Goal: Task Accomplishment & Management: Manage account settings

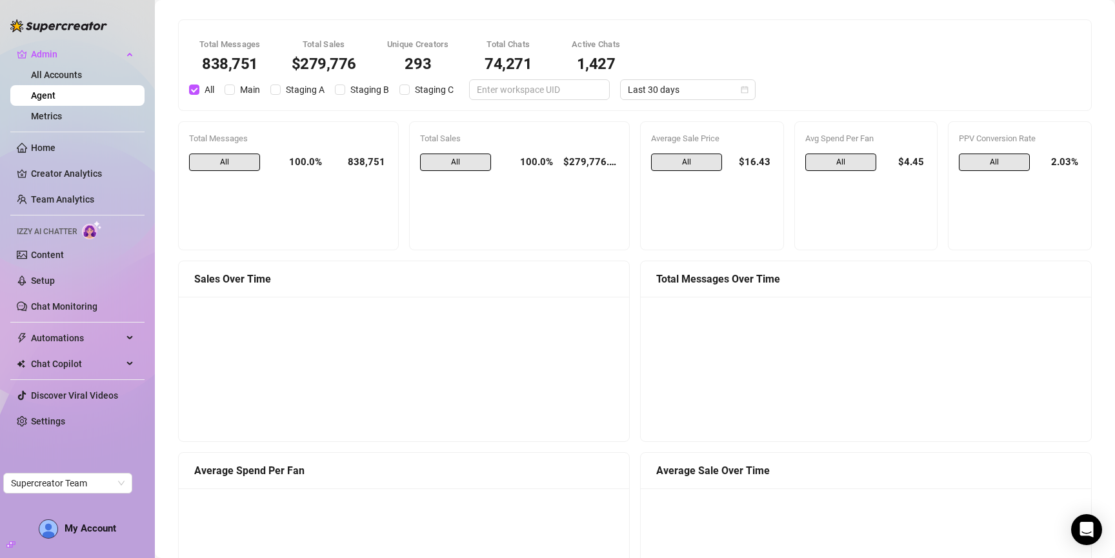
scroll to position [854, 0]
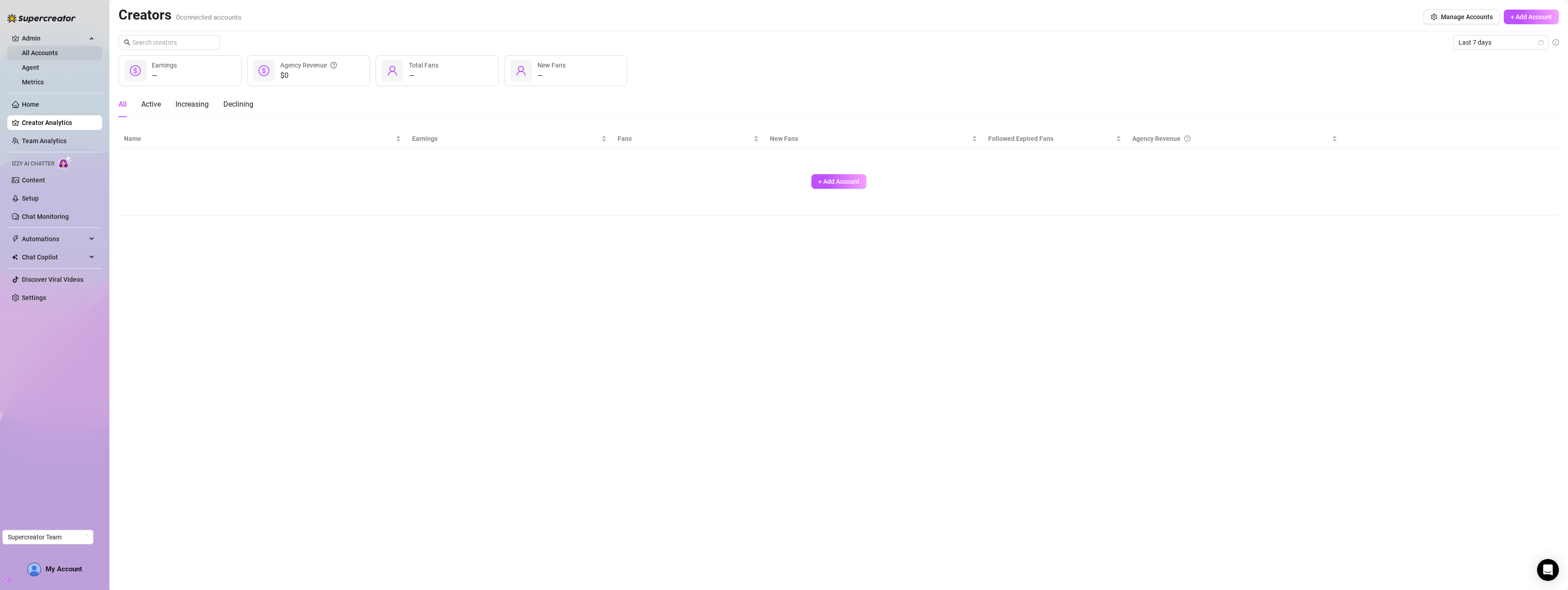
click at [37, 51] on link "All Accounts" at bounding box center [40, 53] width 36 height 7
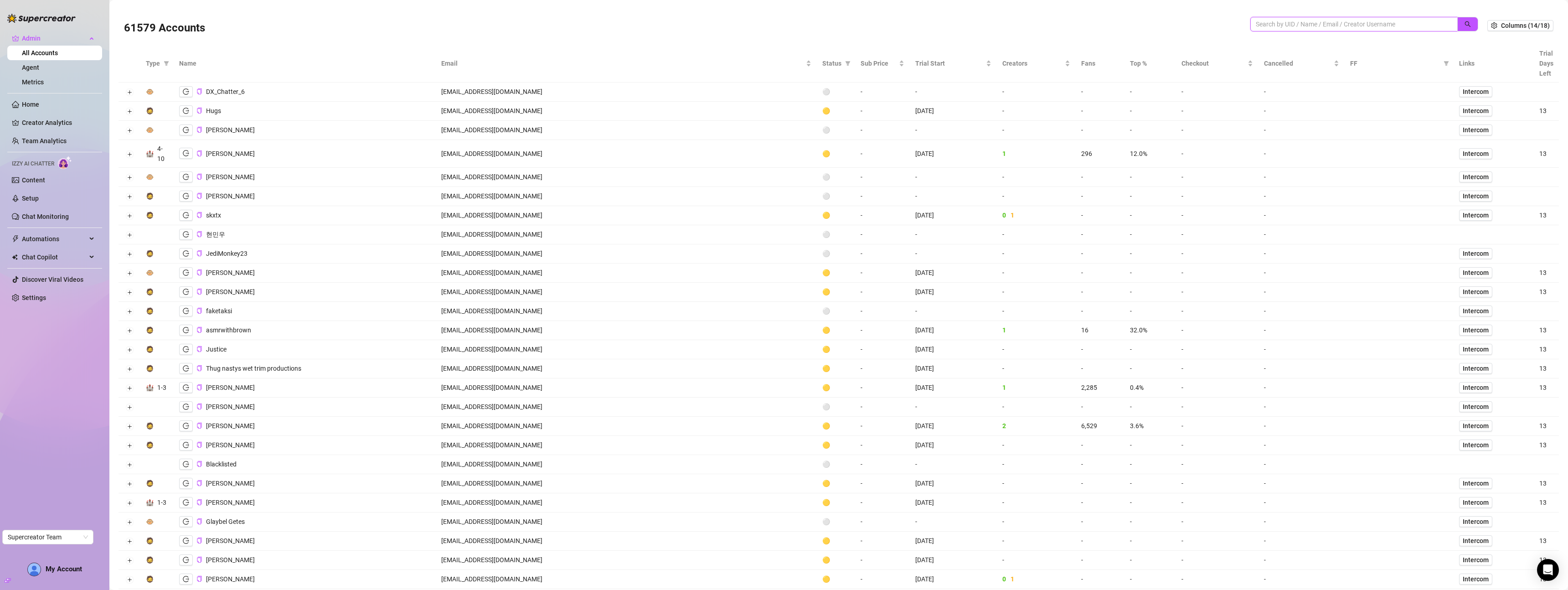
click at [1338, 26] on input "search" at bounding box center [1350, 24] width 189 height 10
paste input "casFJgYKo9bku6aQEwoU5t8lTun1"
click at [1464, 23] on icon "search" at bounding box center [1467, 24] width 6 height 6
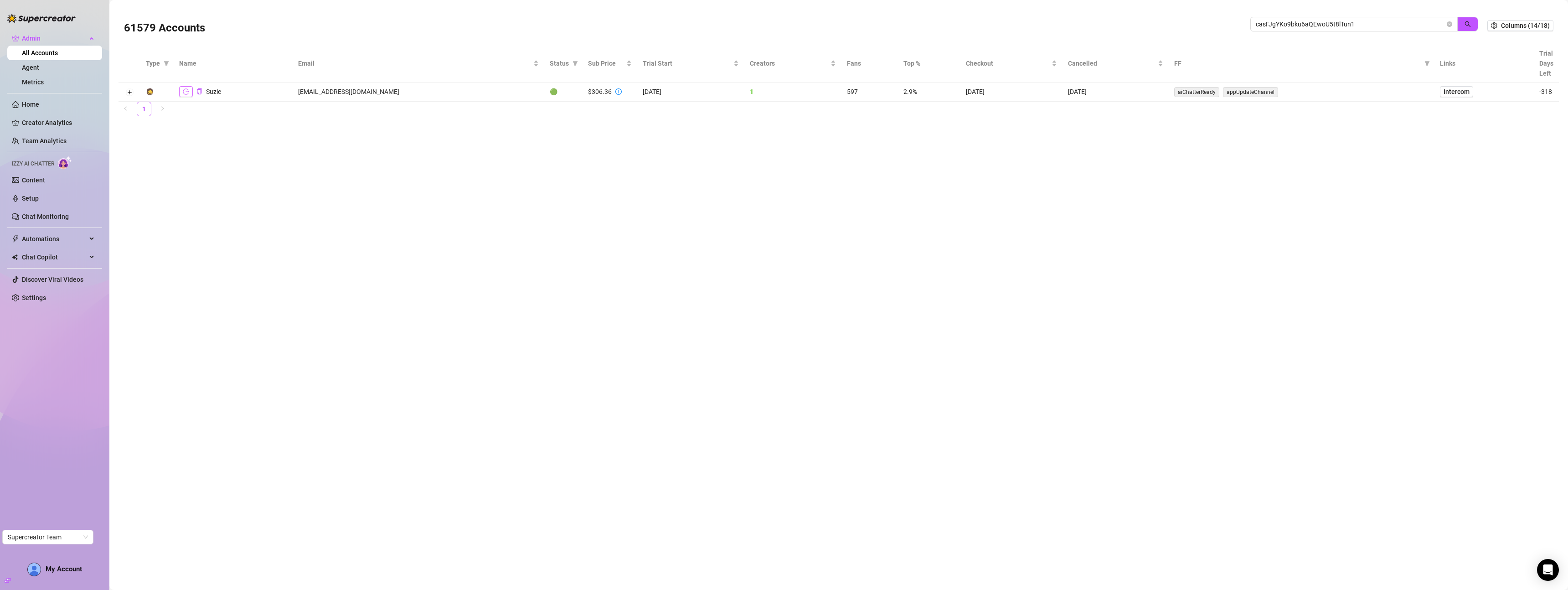
click at [189, 94] on button "button" at bounding box center [186, 91] width 13 height 11
click at [1330, 23] on input "casFJgYKo9bku6aQEwoU5t8lTun1" at bounding box center [1350, 24] width 189 height 10
paste input "rSD7kmF2XzewLYfQyB01uQrwC0b2"
click at [1467, 24] on icon "search" at bounding box center [1467, 24] width 6 height 6
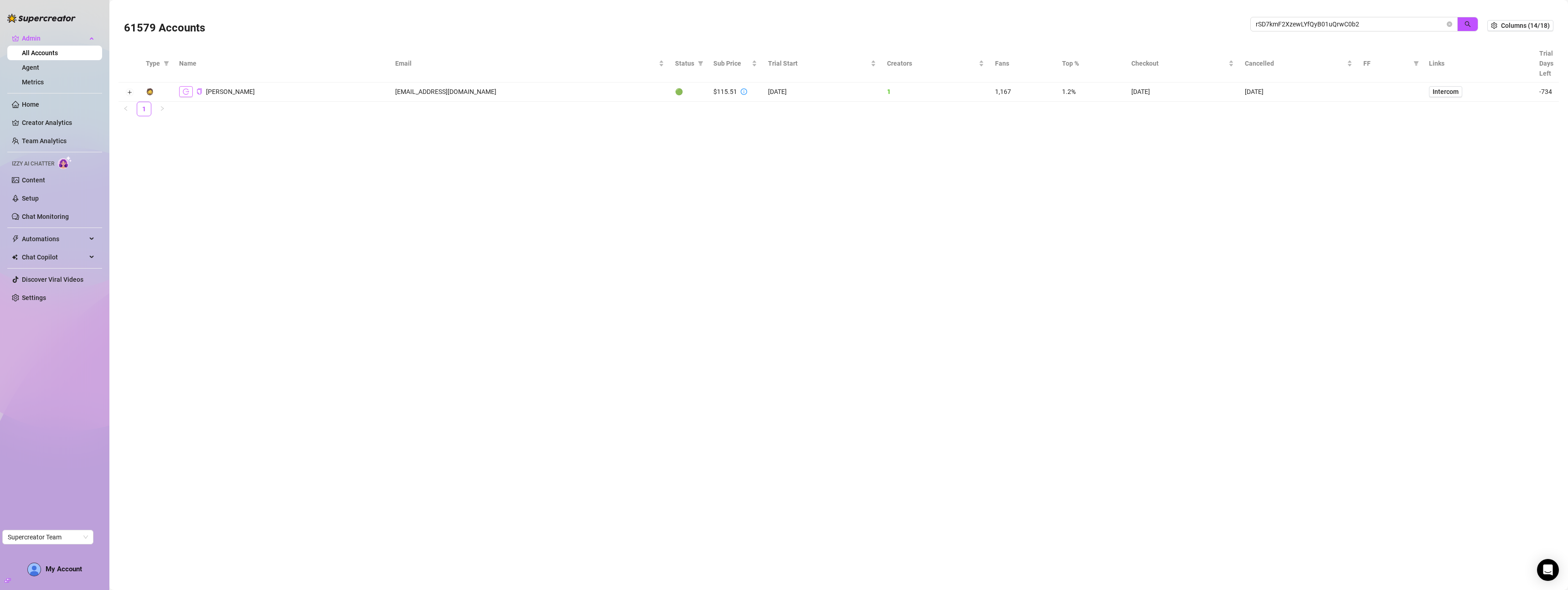
click at [183, 90] on icon "logout" at bounding box center [186, 91] width 6 height 6
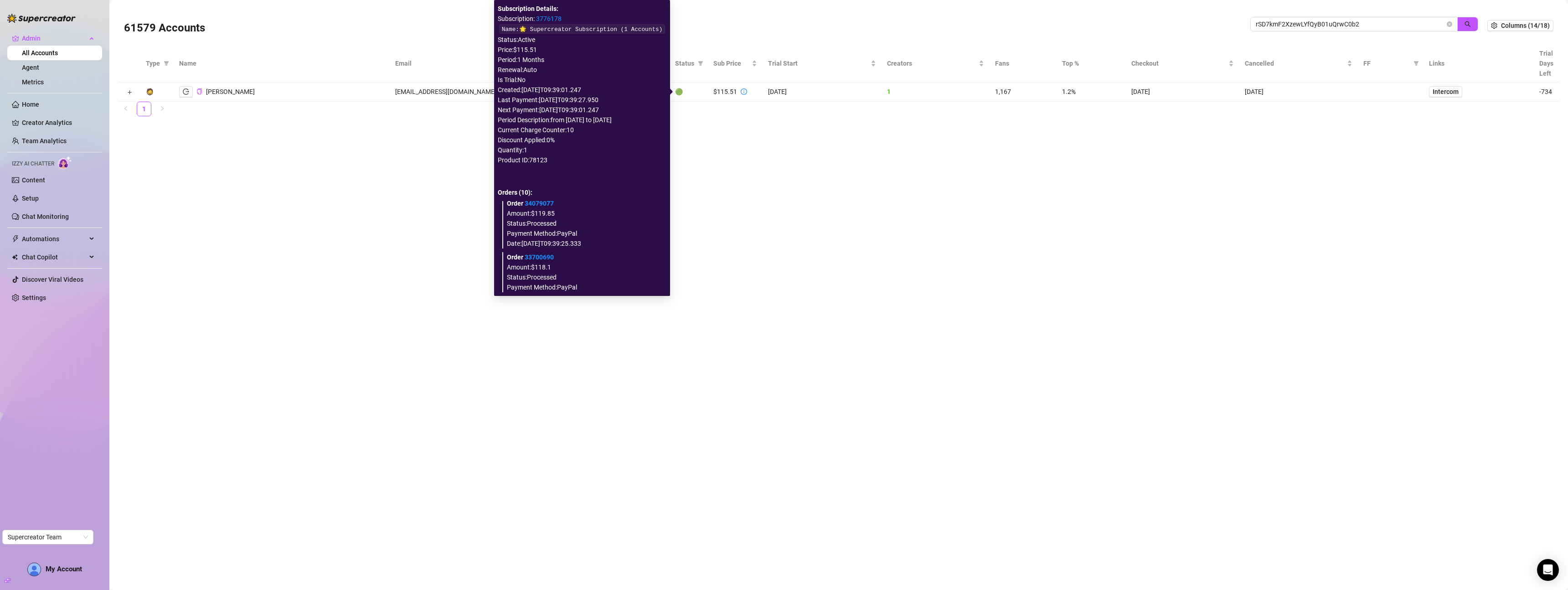
scroll to position [387, 0]
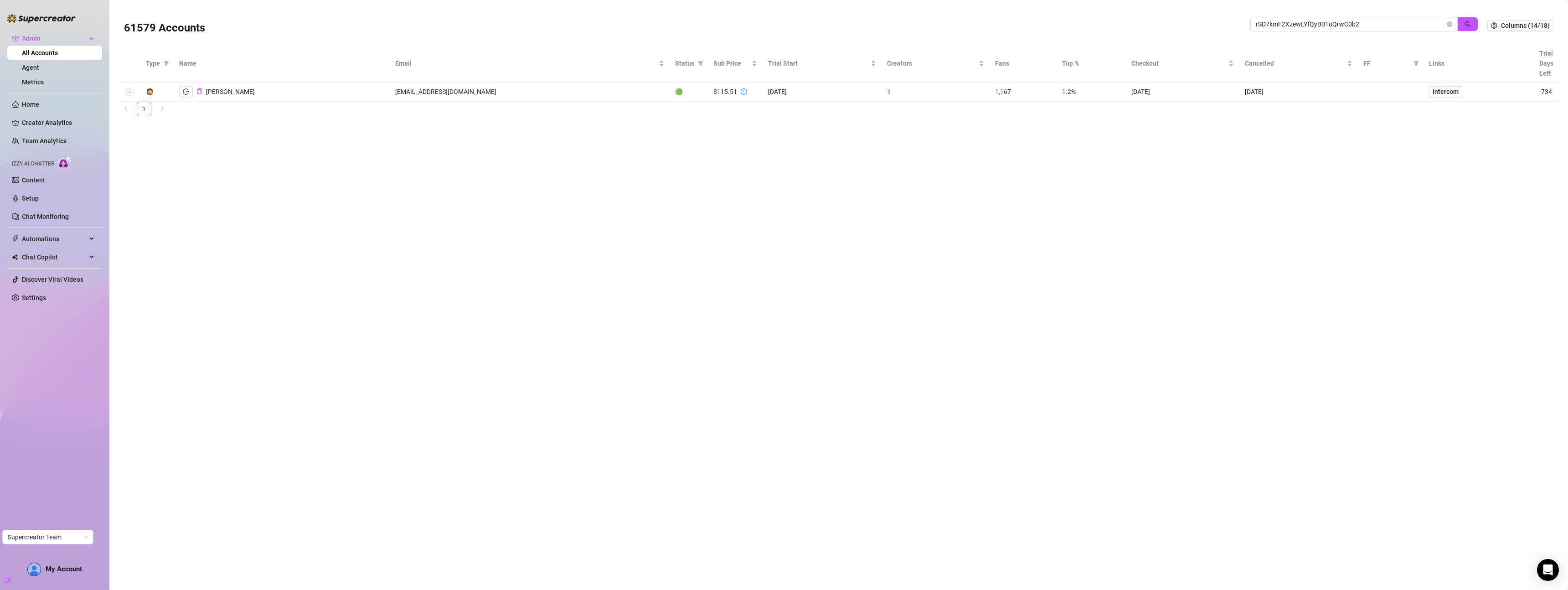
click at [131, 90] on button "Expand row" at bounding box center [129, 93] width 7 height 7
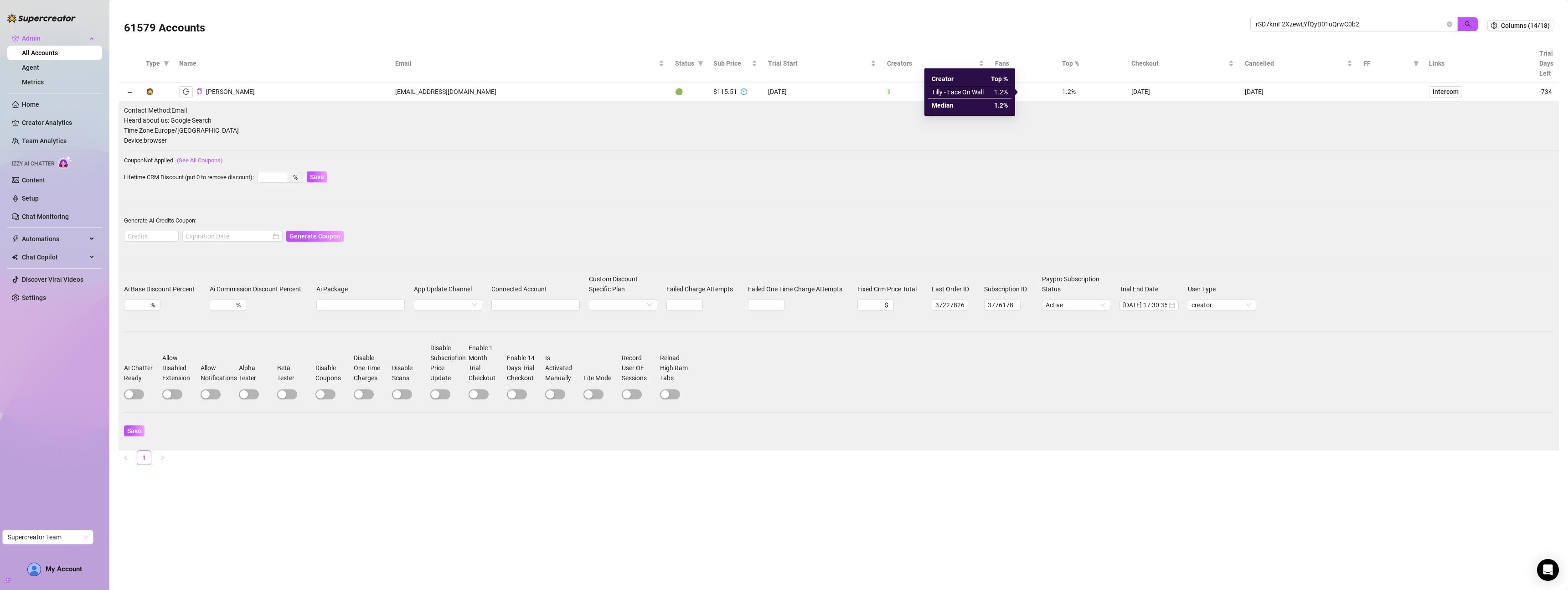
click at [1062, 91] on span "1.2%" at bounding box center [1069, 92] width 13 height 7
click at [200, 92] on icon "copy" at bounding box center [199, 91] width 6 height 6
click at [1450, 93] on link "Intercom" at bounding box center [1445, 91] width 33 height 11
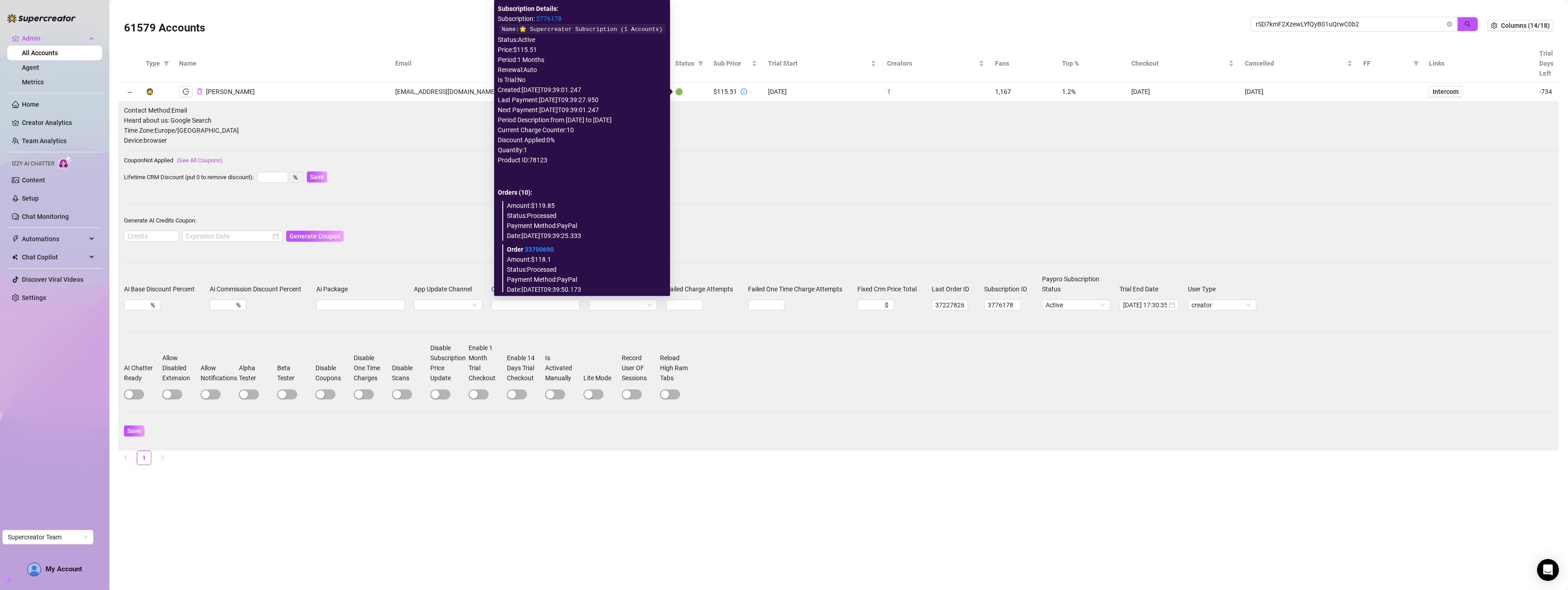
click at [552, 18] on link "3776178" at bounding box center [549, 18] width 25 height 7
click at [766, 214] on div "Contact Method: Email Heard about us: Google Search Time Zone: Europe/London De…" at bounding box center [839, 276] width 1430 height 341
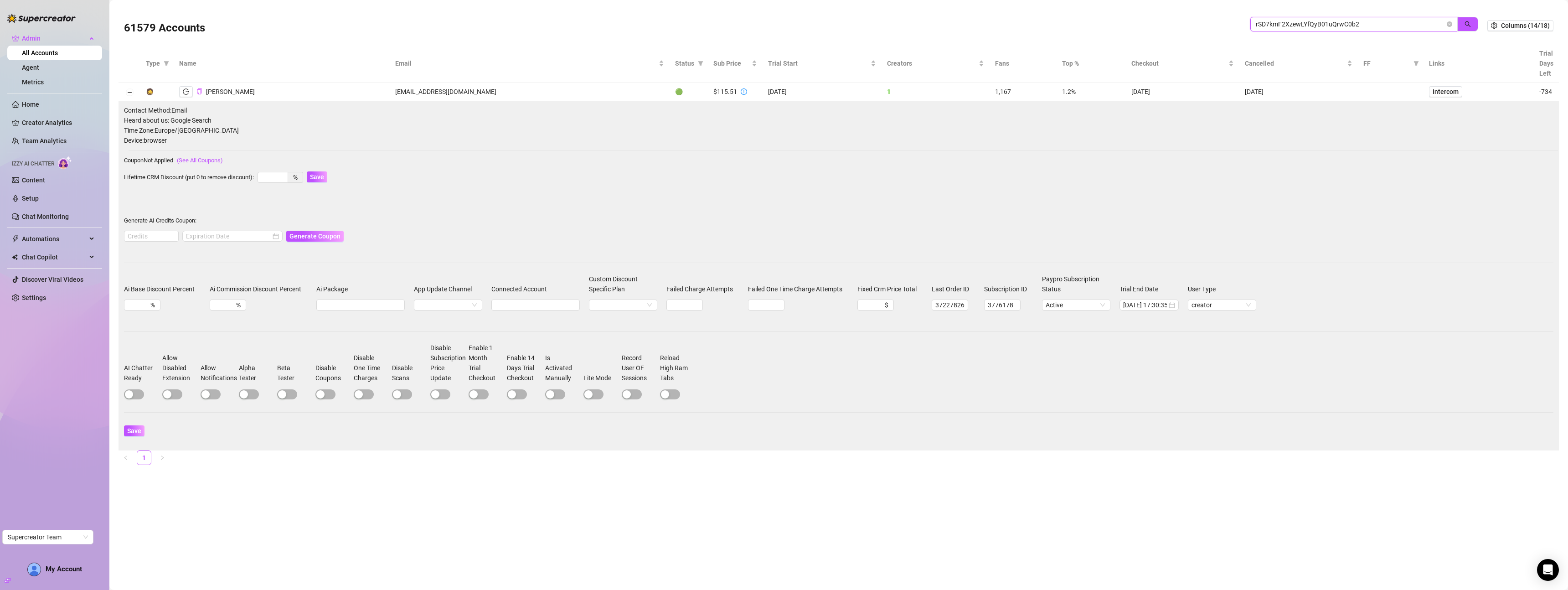
click at [1346, 28] on input "rSD7kmF2XzewLYfQyB01uQrwC0b2" at bounding box center [1350, 24] width 189 height 10
paste input "DAGdF8m9lKb3qyc7e4zfIT1IndA"
click at [1467, 25] on icon "search" at bounding box center [1468, 24] width 6 height 6
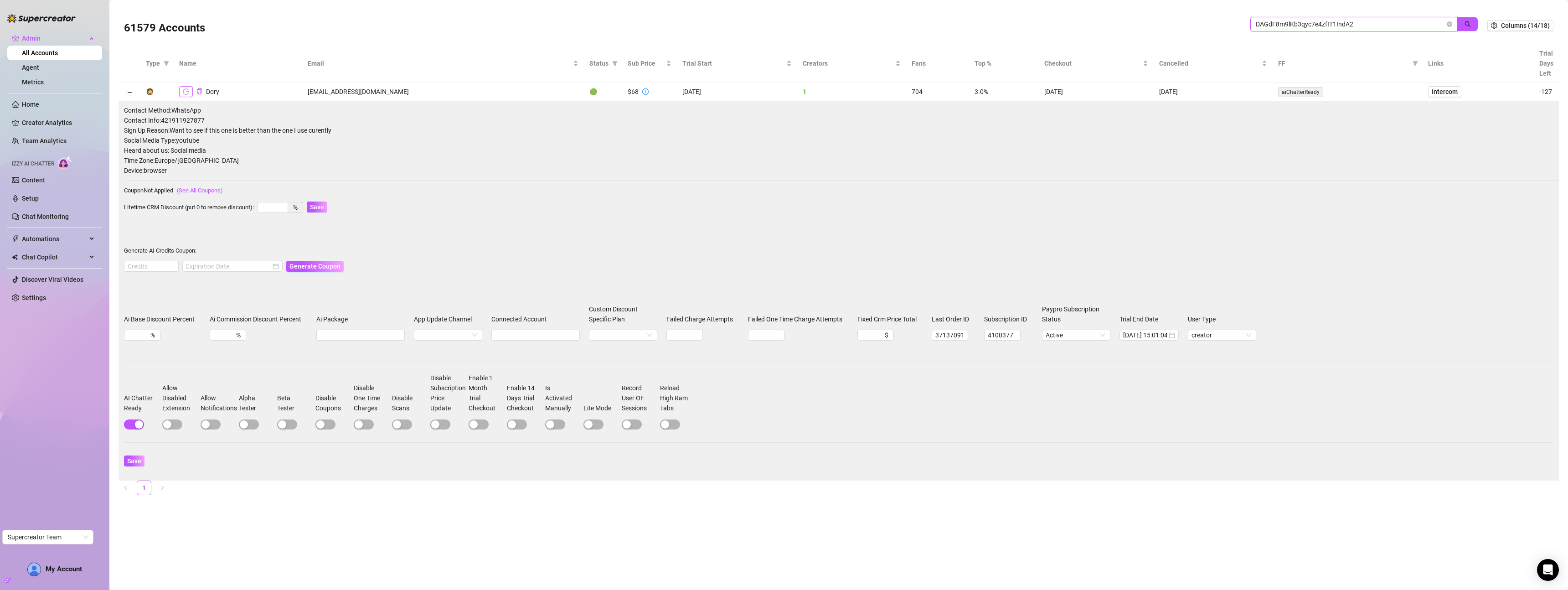
type input "DAGdF8m9lKb3qyc7e4zfIT1IndA2"
click at [185, 91] on icon "logout" at bounding box center [186, 91] width 6 height 6
click at [37, 65] on link "Agent" at bounding box center [30, 67] width 18 height 7
click at [1279, 23] on input "DAGdF8m9lKb3qyc7e4zfIT1IndA2" at bounding box center [1350, 24] width 189 height 10
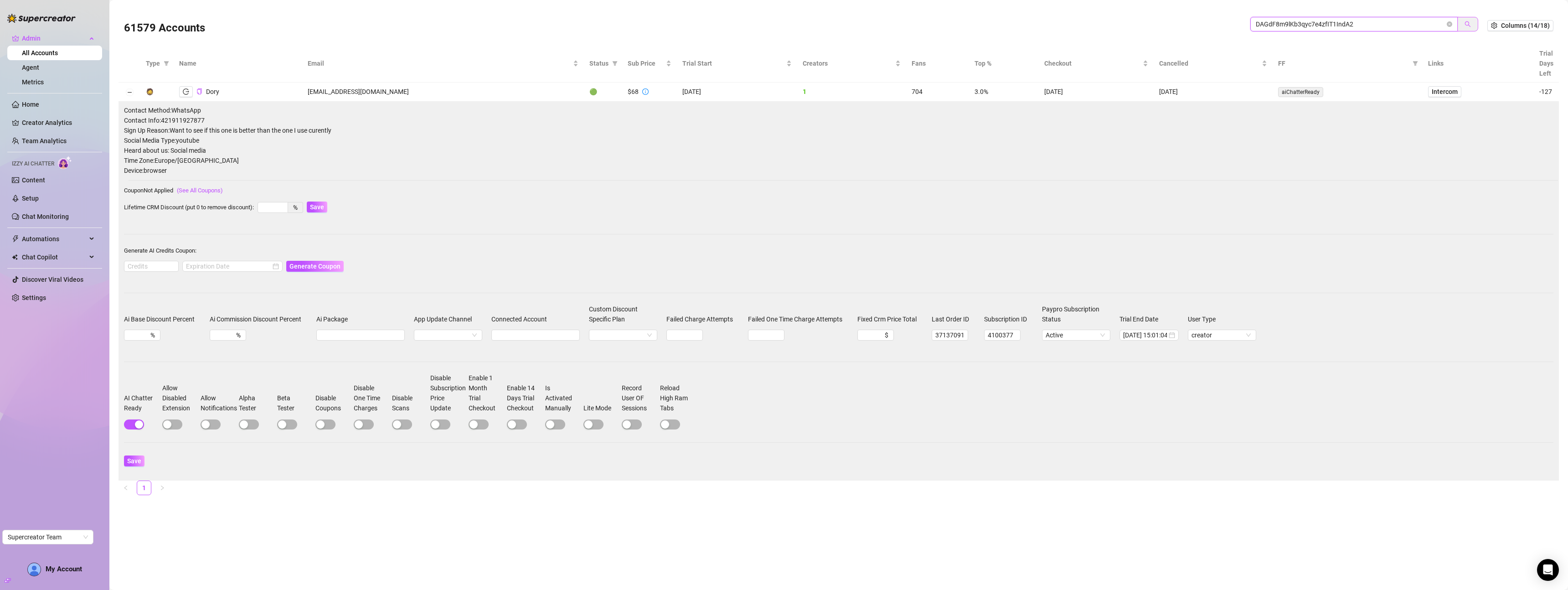
paste input "yrvANOsbwPRx4tbJgihlFocvPto"
click at [1470, 23] on icon "search" at bounding box center [1467, 24] width 6 height 6
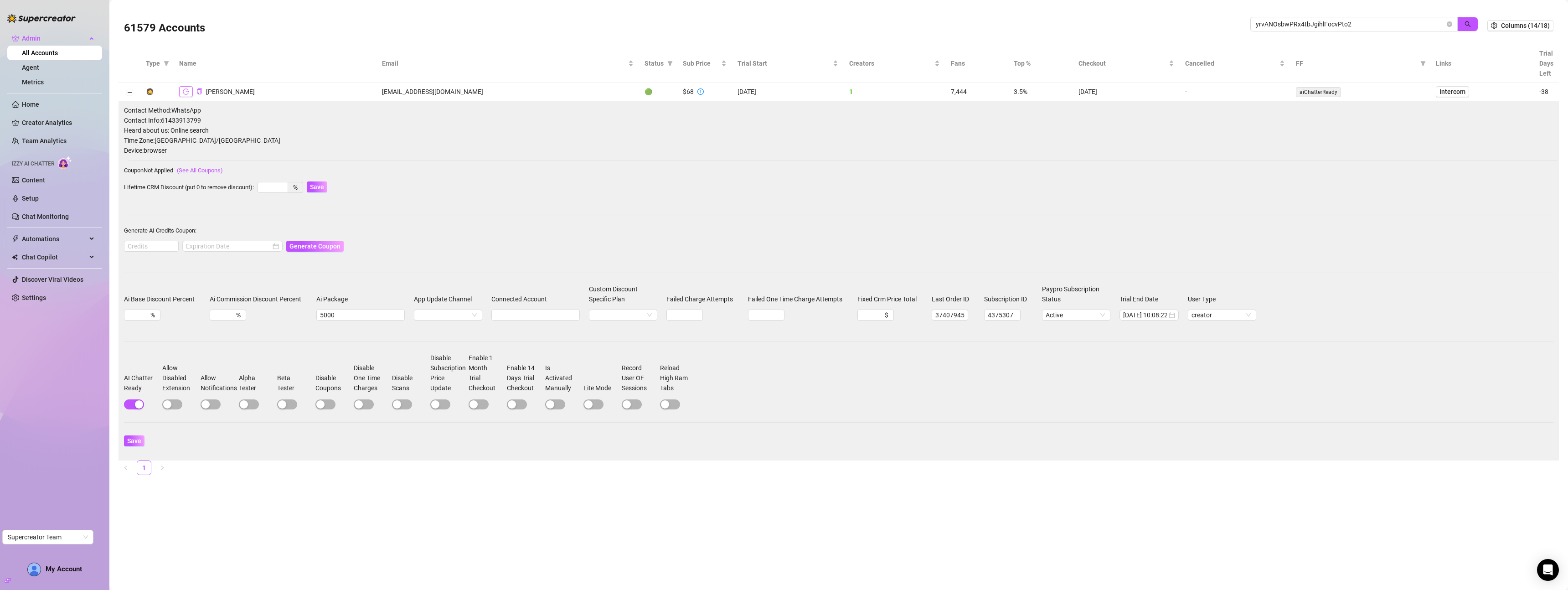
click at [183, 91] on icon "logout" at bounding box center [186, 91] width 6 height 6
click at [1285, 31] on span "yrvANOsbwPRx4tbJgihlFocvPto2" at bounding box center [1354, 24] width 208 height 15
click at [1285, 23] on input "yrvANOsbwPRx4tbJgihlFocvPto2" at bounding box center [1350, 24] width 189 height 10
paste input "TxV2jhwEruf1XDW9vehOjN5vT2C"
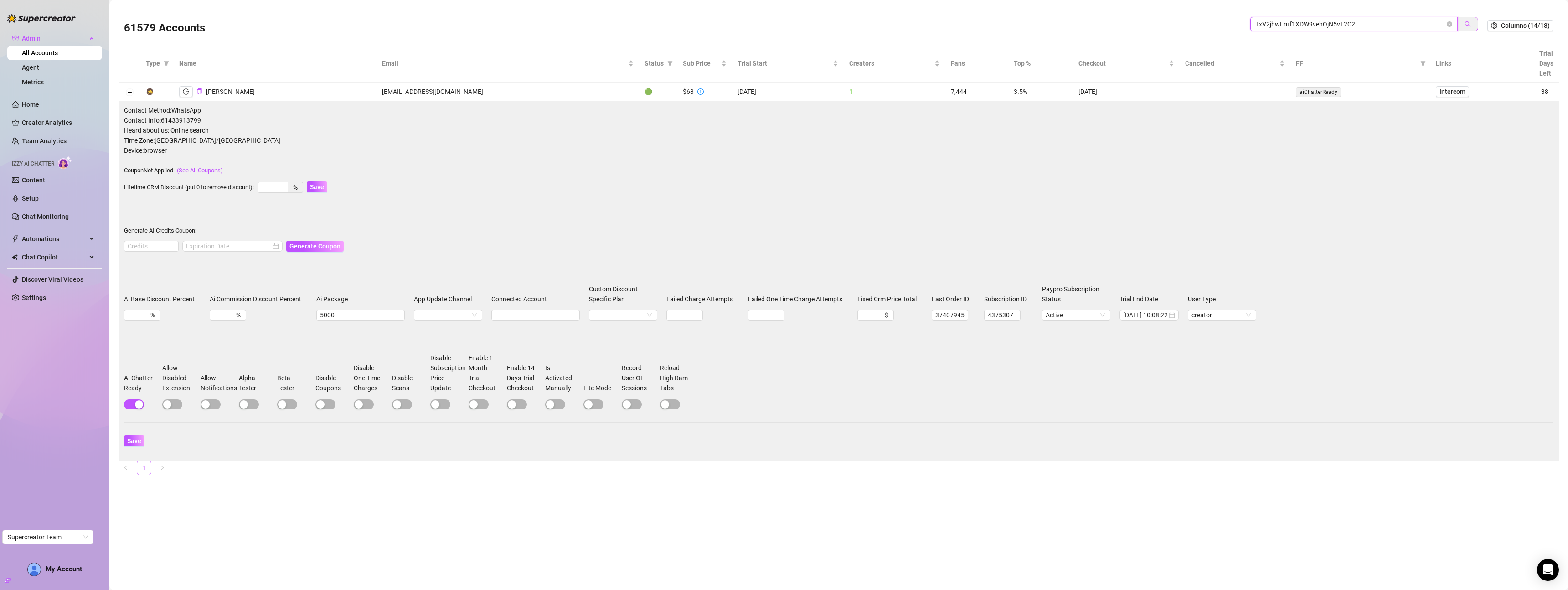
click at [1463, 23] on button "button" at bounding box center [1468, 24] width 21 height 15
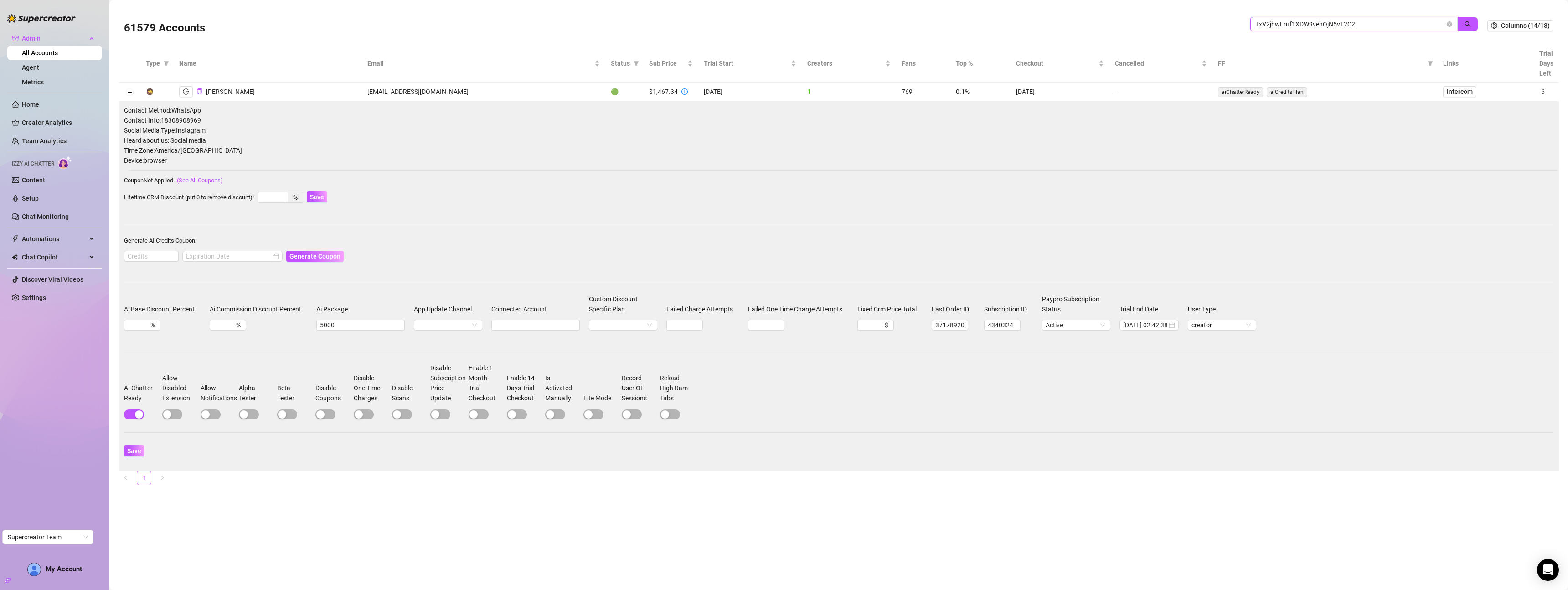
click at [1313, 25] on input "TxV2jhwEruf1XDW9vehOjN5vT2C2" at bounding box center [1350, 24] width 189 height 10
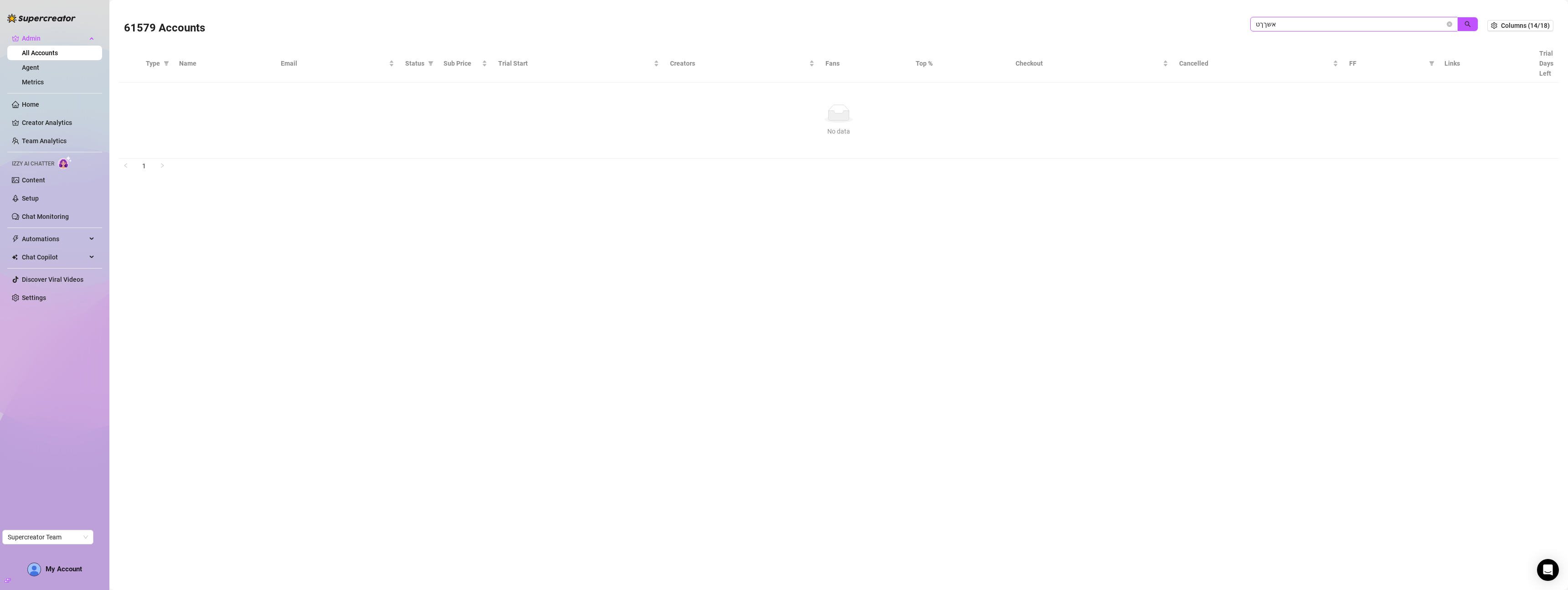
drag, startPoint x: 1296, startPoint y: 30, endPoint x: 1296, endPoint y: 26, distance: 4.0
click at [1296, 30] on span "אשךךט" at bounding box center [1354, 24] width 208 height 15
click at [1296, 25] on input "אשךךט" at bounding box center [1350, 24] width 189 height 10
click at [1297, 24] on input "אשךךט" at bounding box center [1350, 24] width 189 height 10
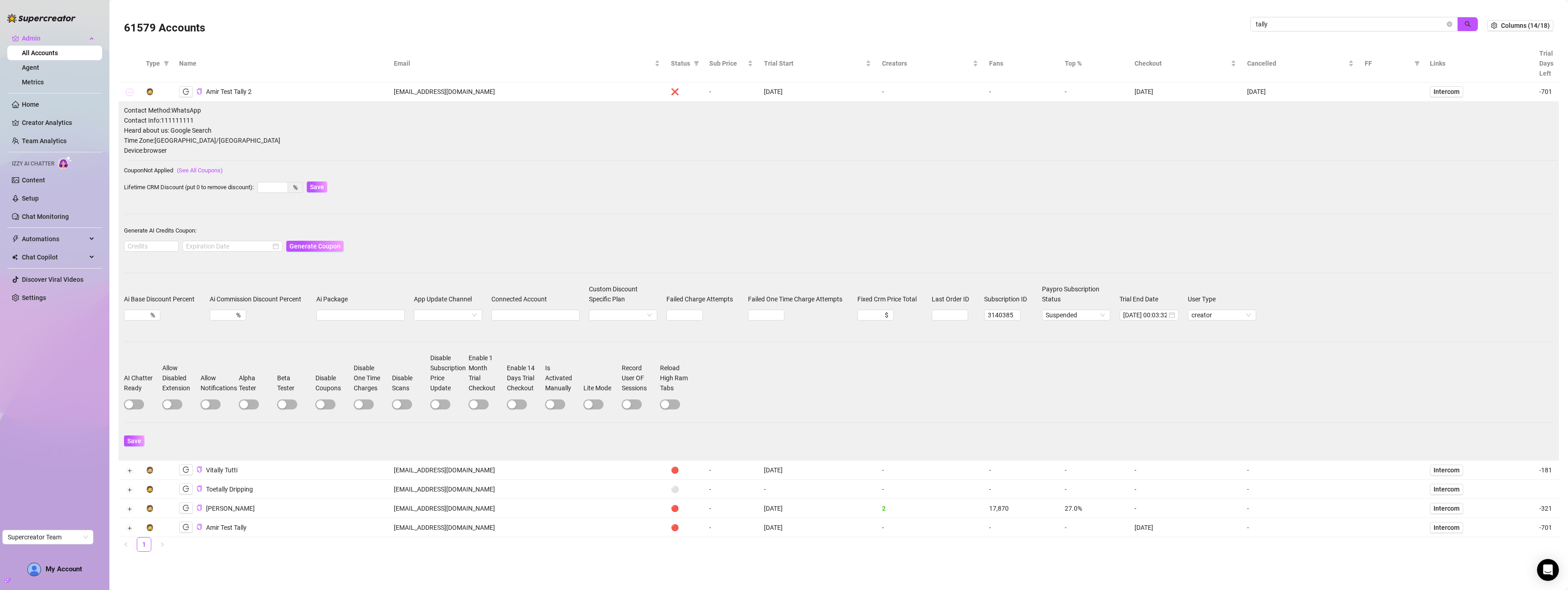
click at [128, 90] on button "Collapse row" at bounding box center [129, 93] width 7 height 7
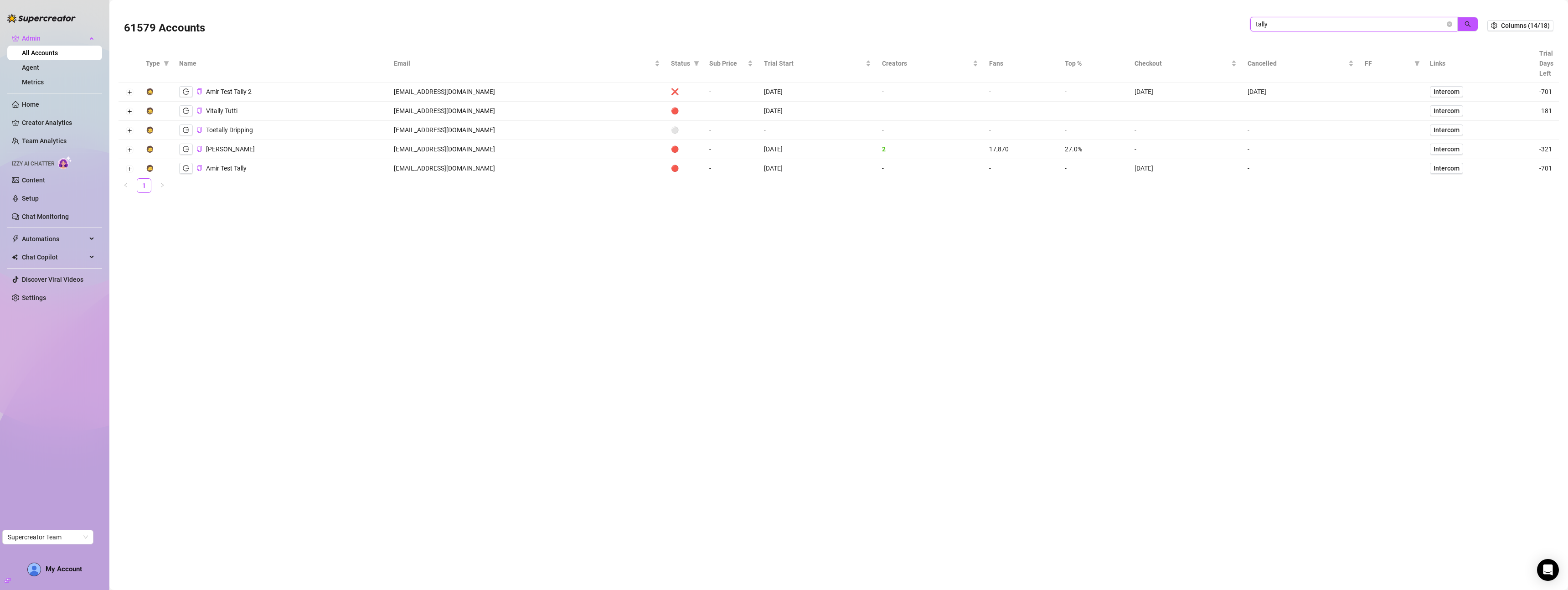
click at [1281, 25] on input "tally" at bounding box center [1350, 24] width 189 height 10
paste input "rSD7kmF2XzewLYfQyB01uQrwC0b2"
type input "rSD7kmF2XzewLYfQyB01uQrwC0b2"
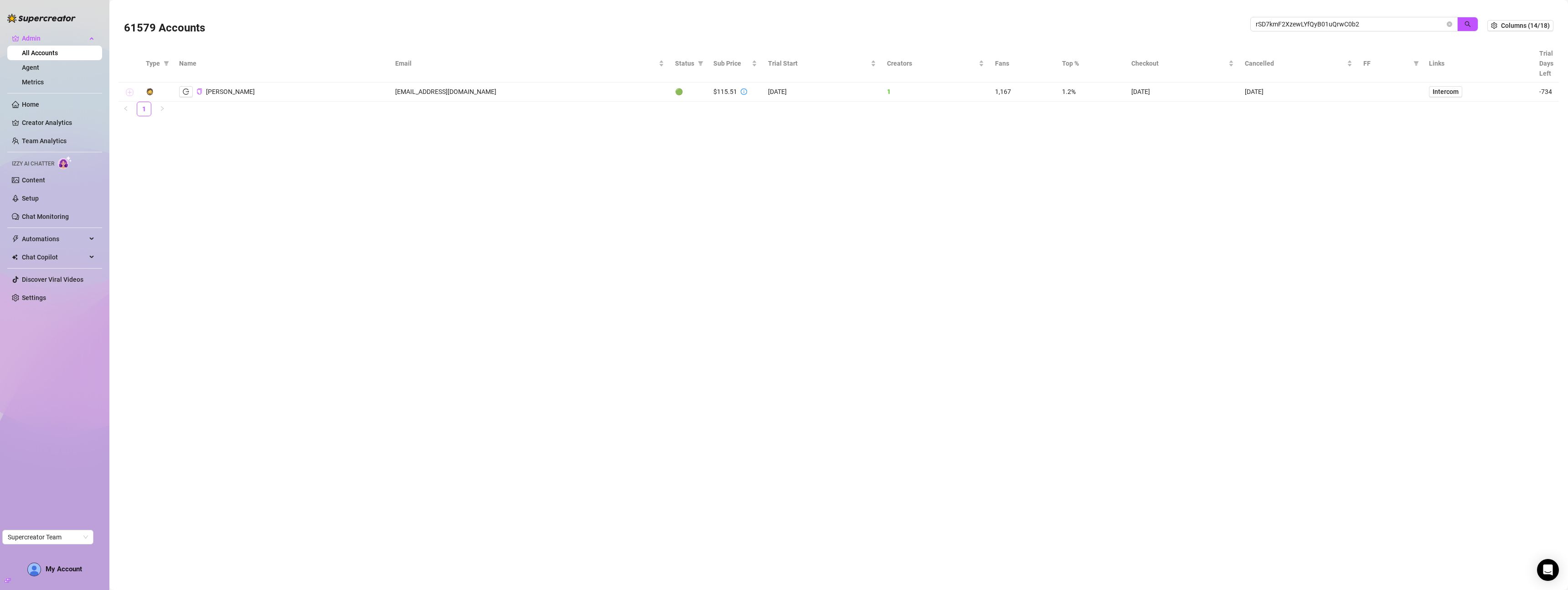
click at [131, 91] on button "Expand row" at bounding box center [129, 93] width 7 height 7
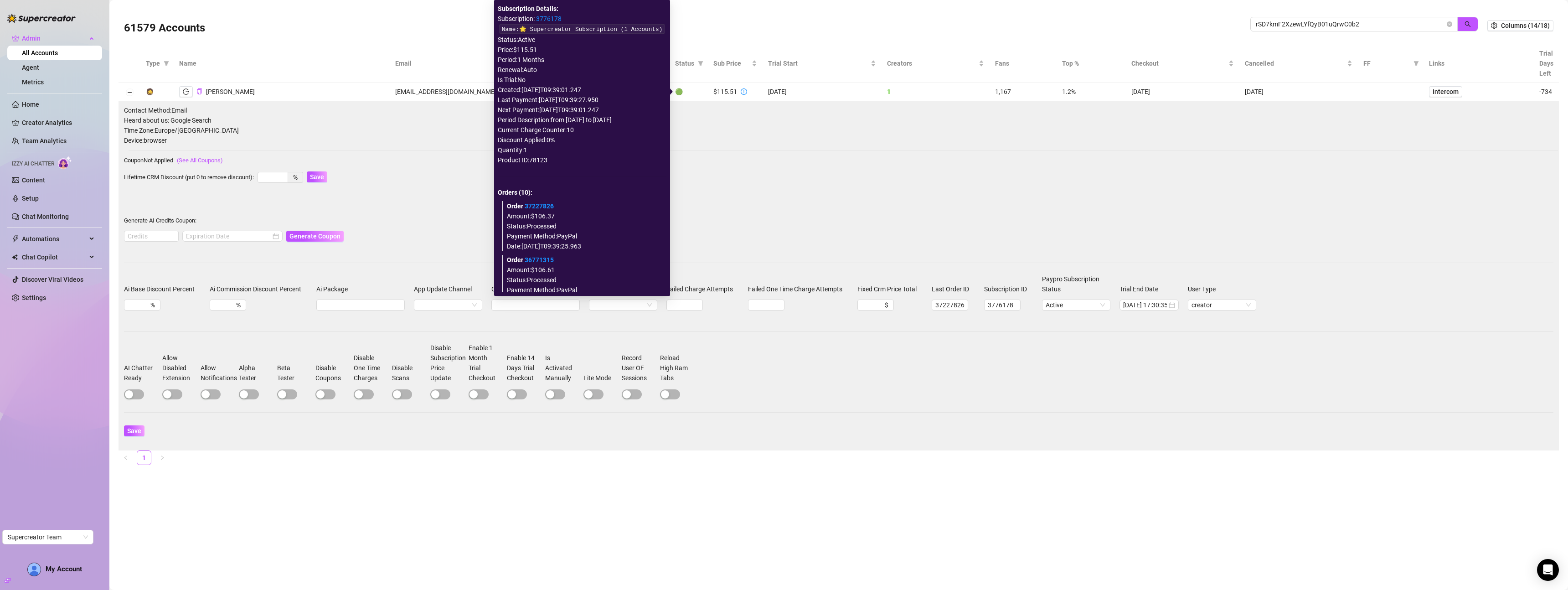
click at [539, 19] on link "3776178" at bounding box center [549, 18] width 25 height 7
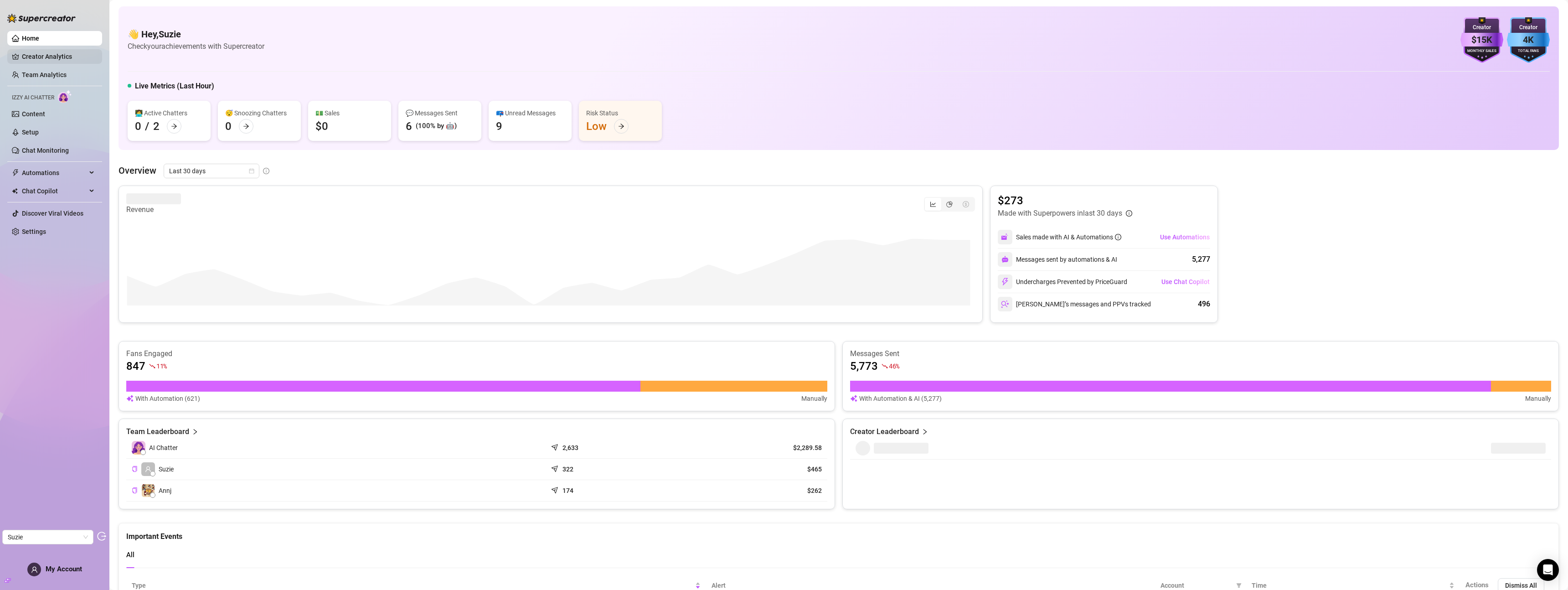
click at [29, 55] on link "Creator Analytics" at bounding box center [58, 57] width 73 height 15
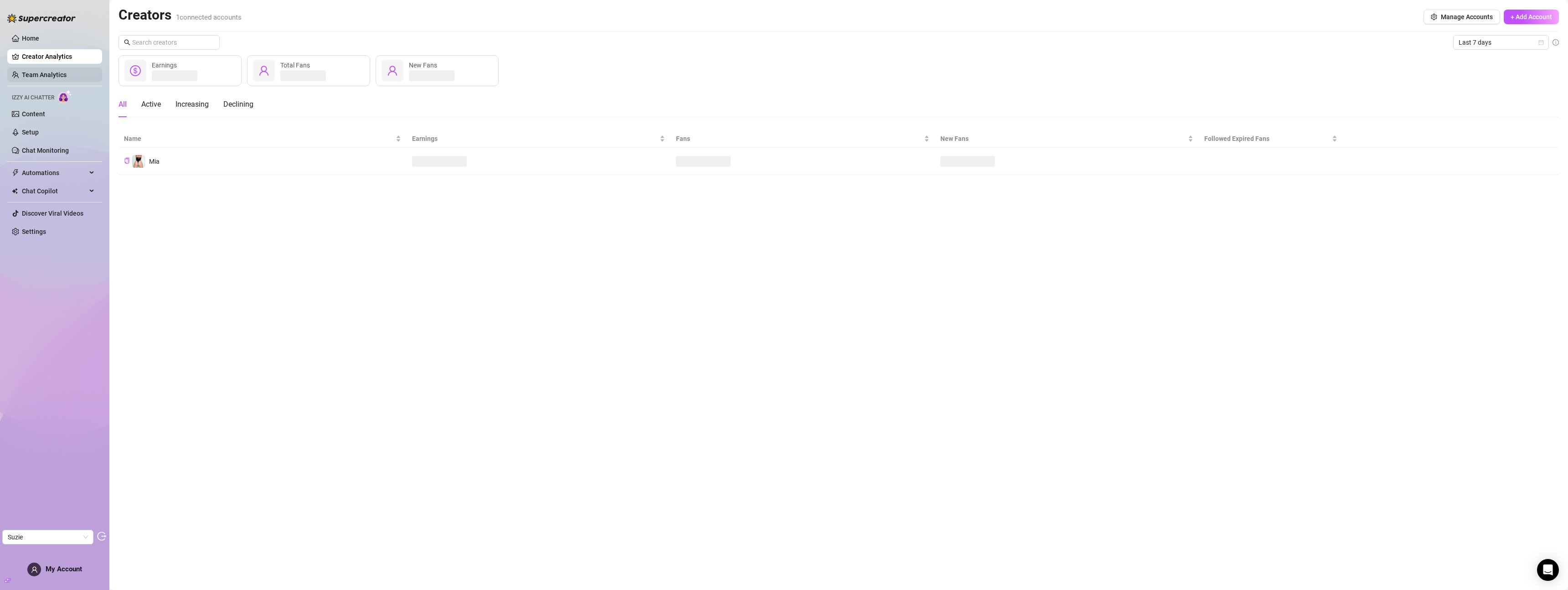
click at [44, 71] on link "Team Analytics" at bounding box center [44, 75] width 44 height 7
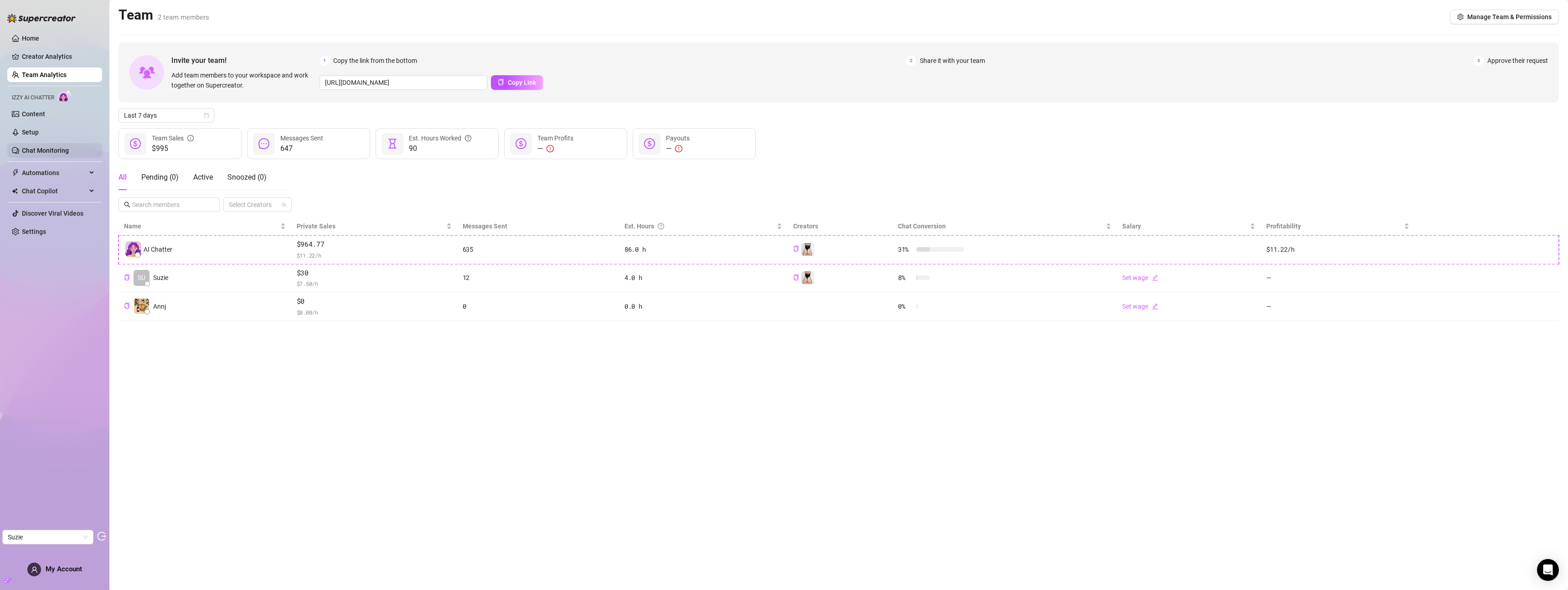
click at [49, 150] on link "Chat Monitoring" at bounding box center [45, 151] width 47 height 7
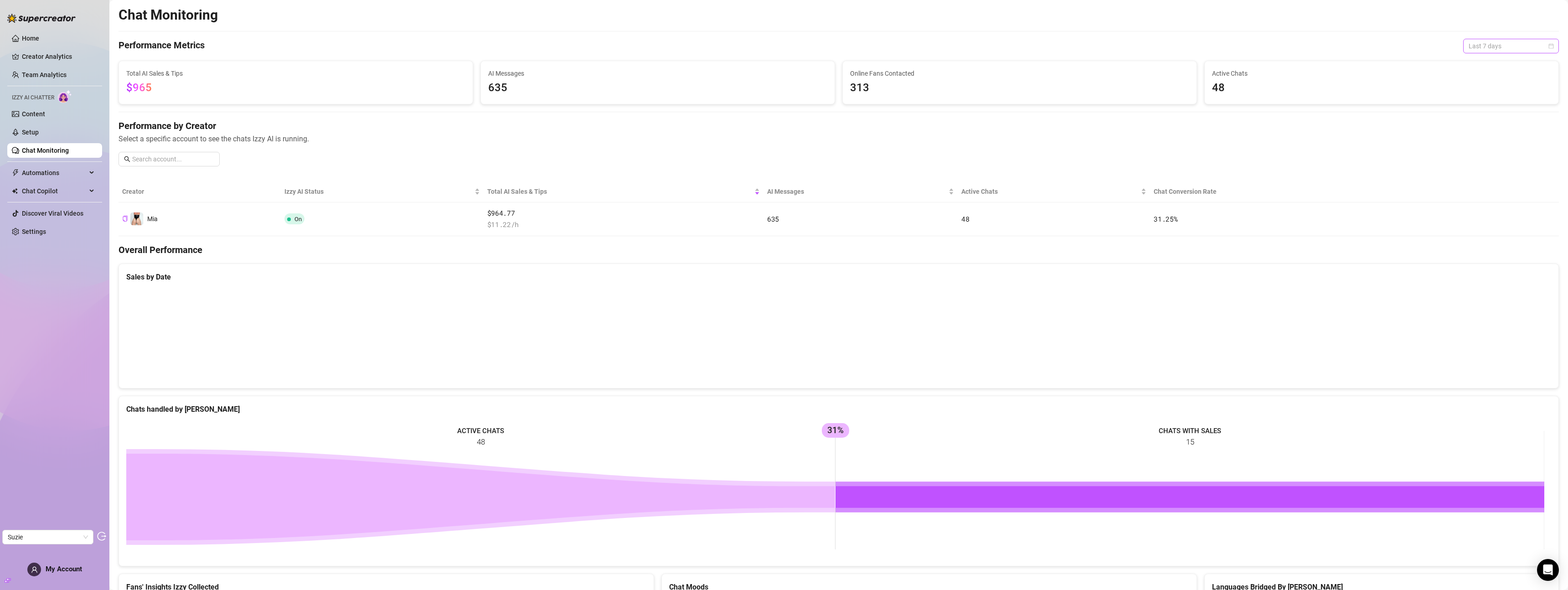
click at [1499, 45] on span "Last 7 days" at bounding box center [1511, 45] width 85 height 13
click at [1478, 110] on div "Last 90 days" at bounding box center [1504, 108] width 81 height 10
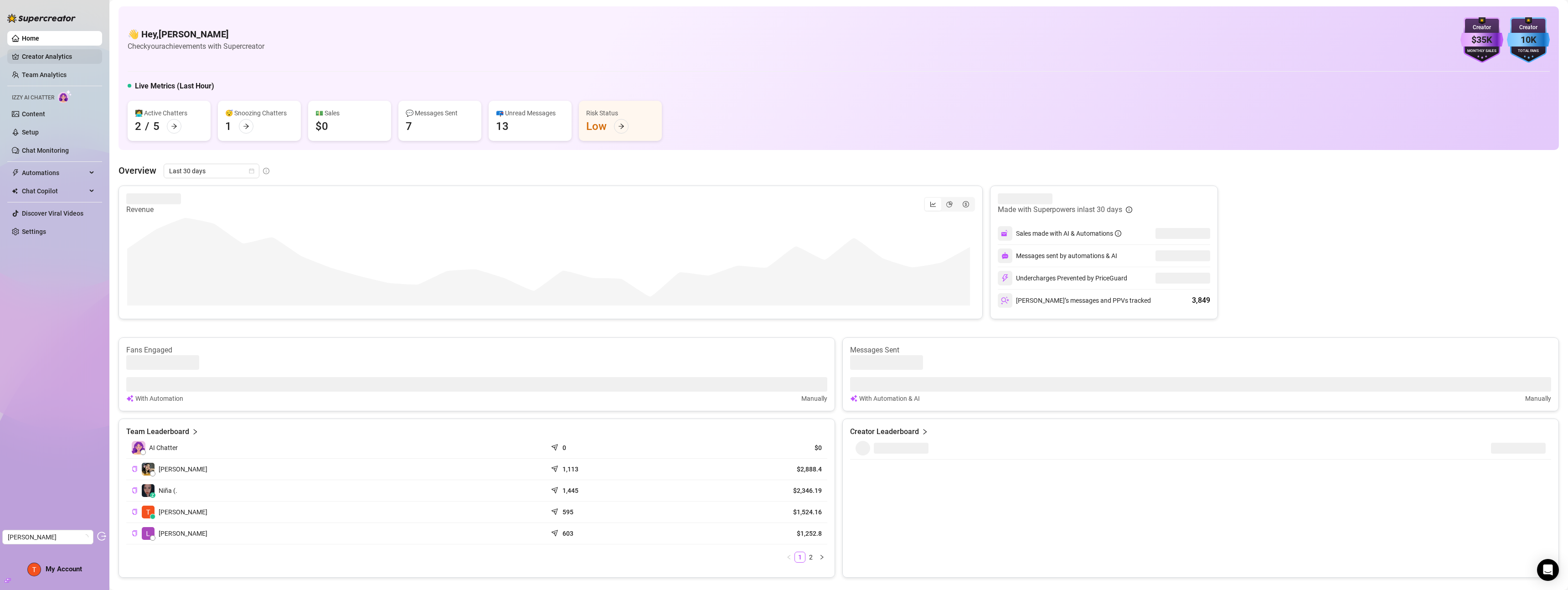
click at [64, 49] on link "Creator Analytics" at bounding box center [58, 57] width 73 height 15
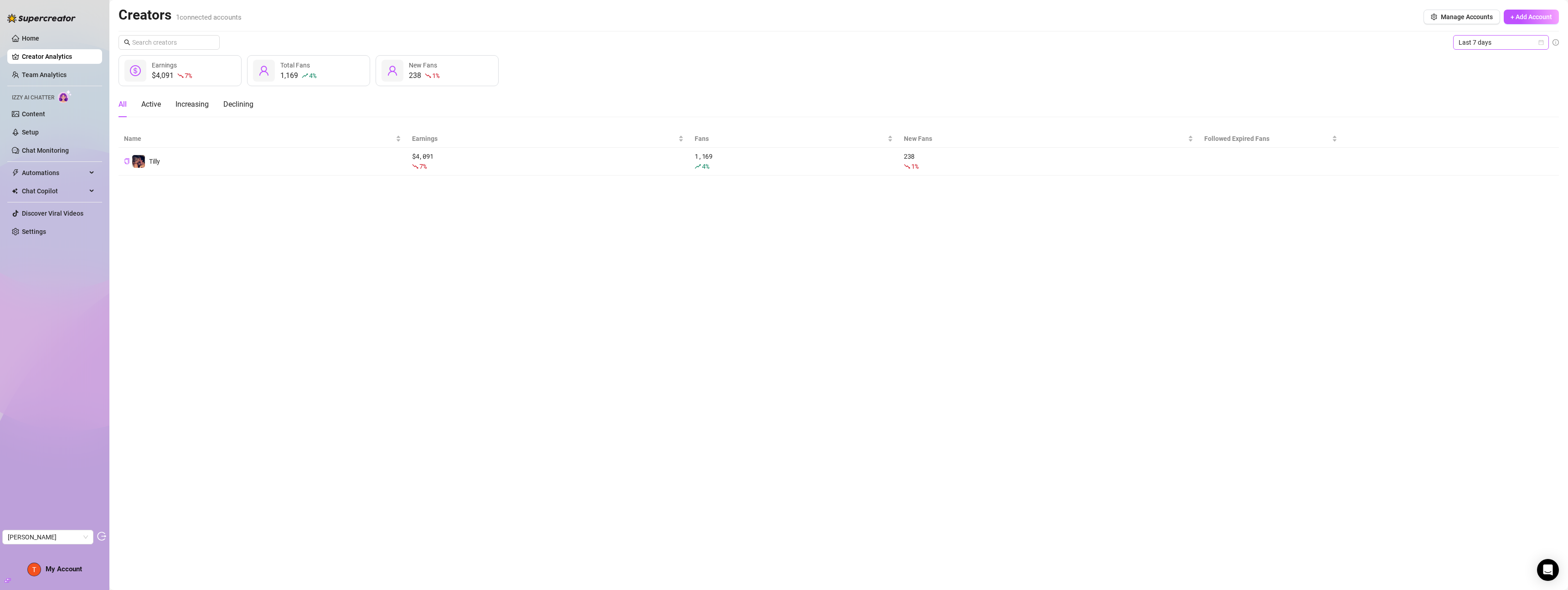
click at [1494, 42] on span "Last 7 days" at bounding box center [1501, 42] width 85 height 13
click at [1490, 86] on div "Last 30 days" at bounding box center [1501, 90] width 81 height 10
drag, startPoint x: 126, startPoint y: 161, endPoint x: 265, endPoint y: 143, distance: 140.2
click at [126, 161] on icon "copy" at bounding box center [127, 161] width 6 height 6
click at [25, 228] on link "Settings" at bounding box center [34, 232] width 24 height 7
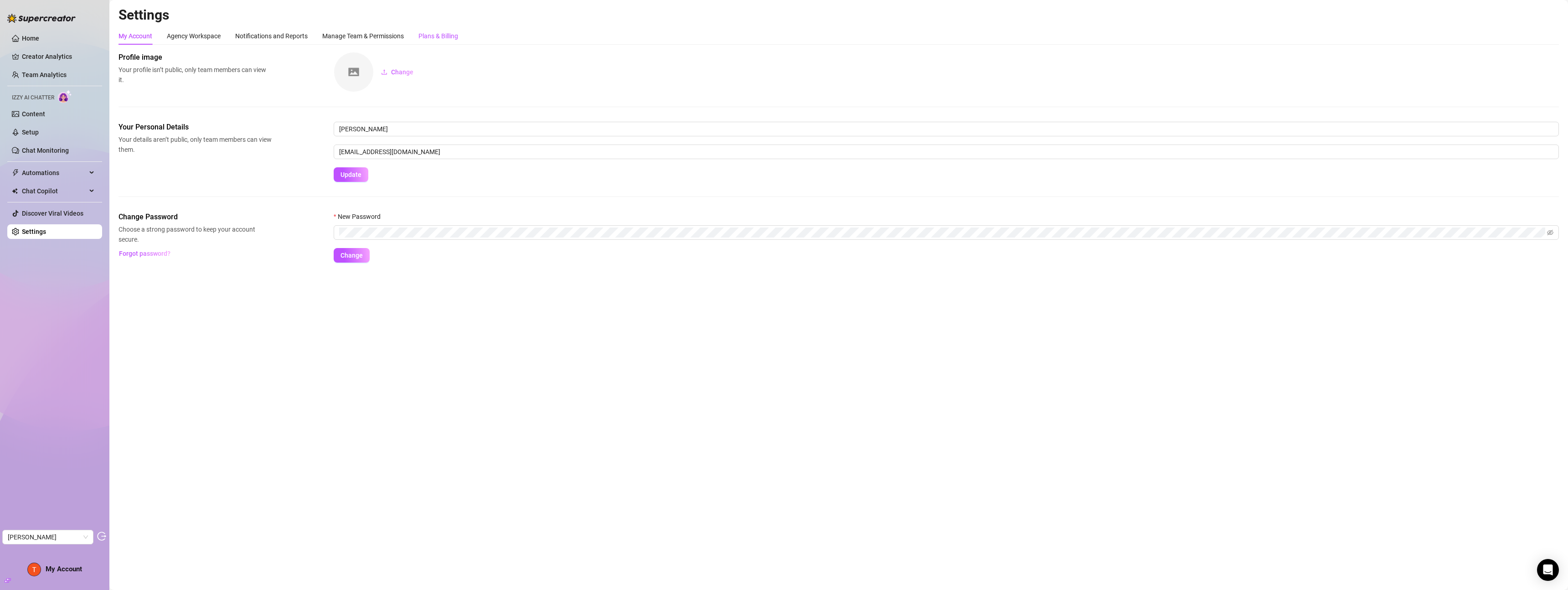
click at [452, 31] on div "Plans & Billing" at bounding box center [438, 36] width 40 height 10
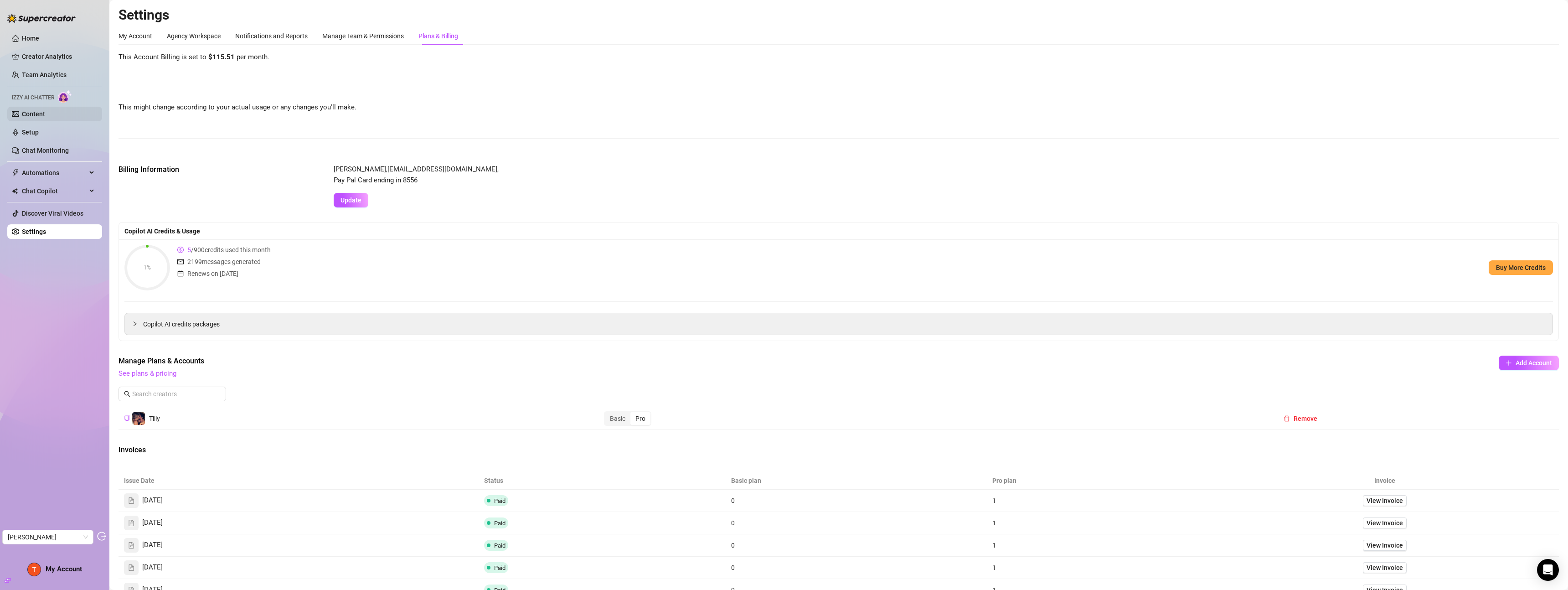
click at [36, 114] on link "Content" at bounding box center [33, 114] width 23 height 7
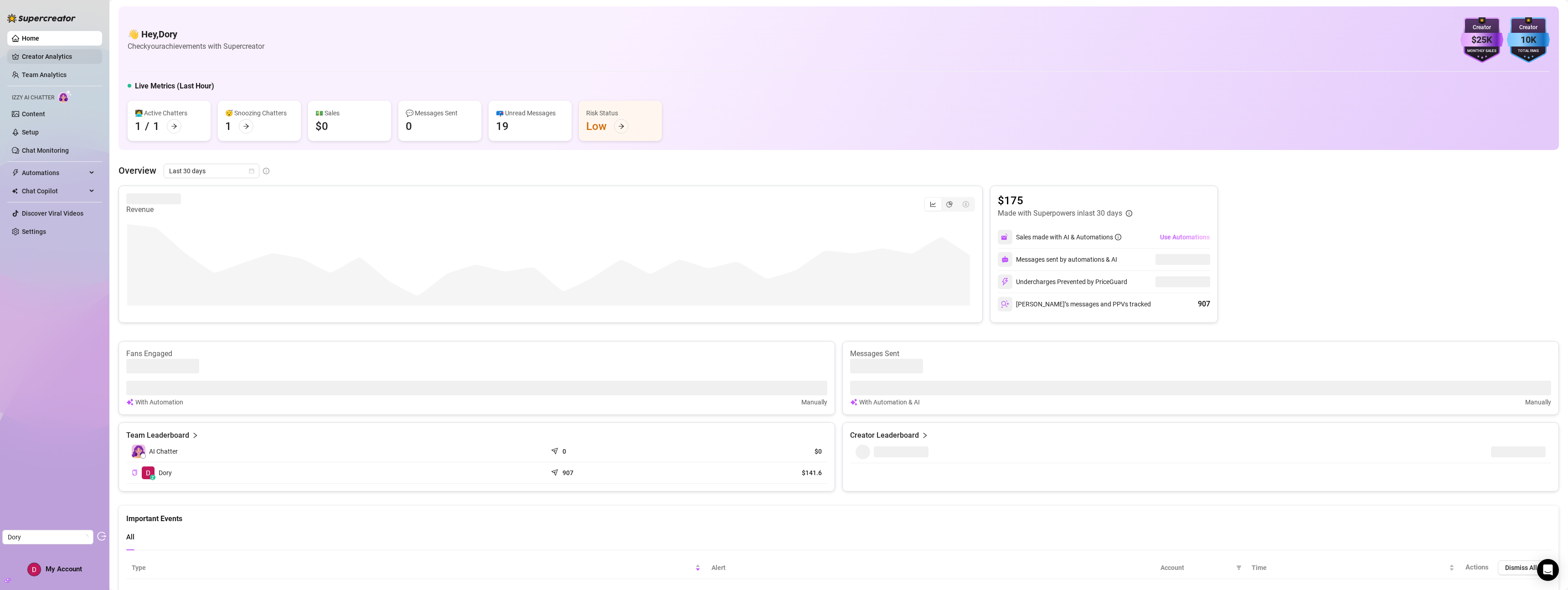
click at [40, 59] on link "Creator Analytics" at bounding box center [58, 57] width 73 height 15
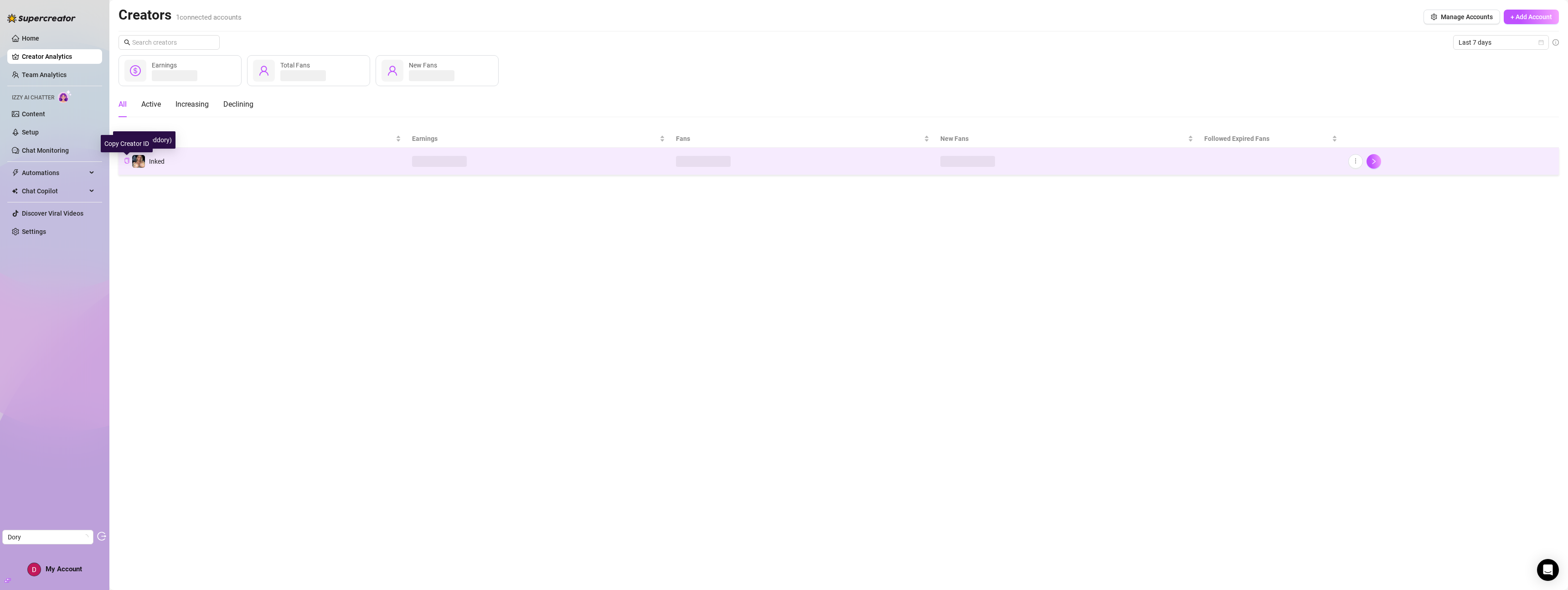
drag, startPoint x: 125, startPoint y: 160, endPoint x: 171, endPoint y: 148, distance: 47.5
click at [125, 160] on icon "copy" at bounding box center [127, 160] width 6 height 6
click at [128, 163] on icon "copy" at bounding box center [127, 161] width 6 height 6
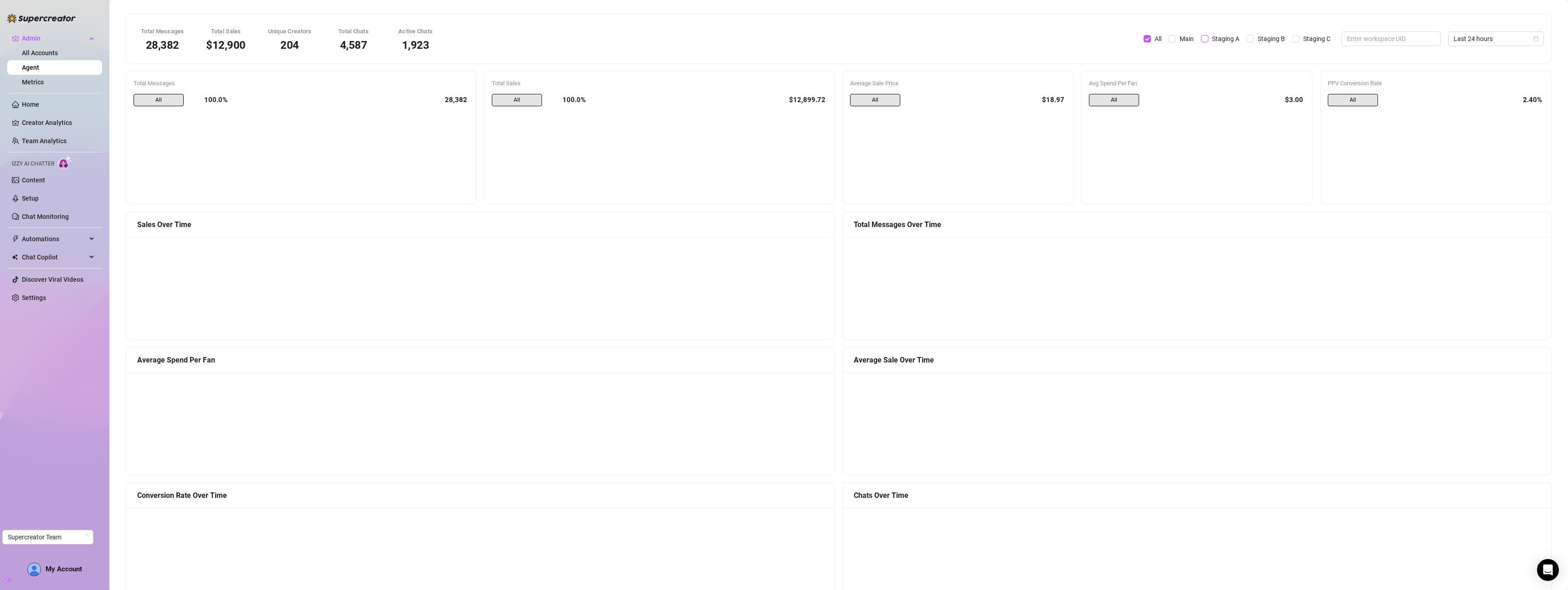
click at [1206, 38] on input "Staging A" at bounding box center [1204, 39] width 7 height 7
checkbox input "false"
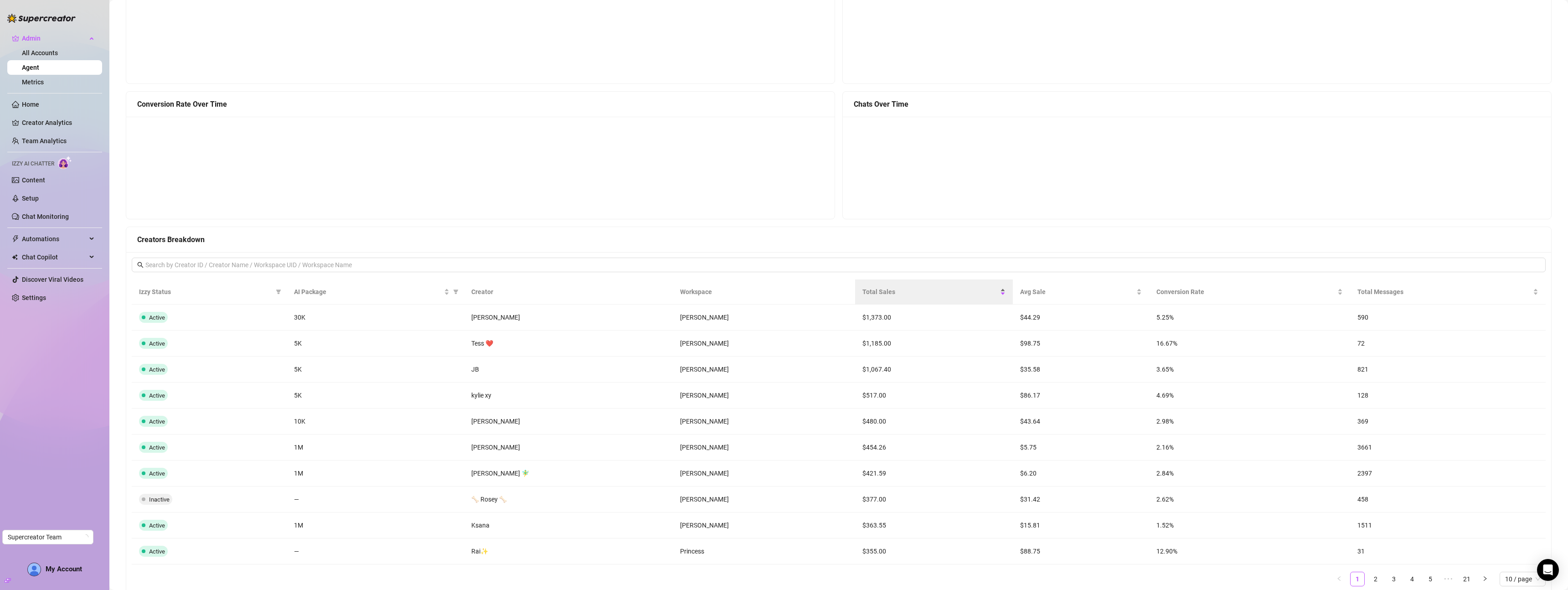
scroll to position [396, 0]
click at [677, 321] on div "yrvANOsbwPRx4tbJgihlFocvPto2" at bounding box center [679, 320] width 103 height 18
click at [677, 318] on div "yrvANOsbwPRx4tbJgihlFocvPto2" at bounding box center [679, 320] width 103 height 18
copy div "yrvANOsbwPRx4tbJgihlFocvPto2"
click at [677, 346] on div "TxV2jhwEruf1XDW9vehOjN5vT2C2" at bounding box center [677, 346] width 107 height 18
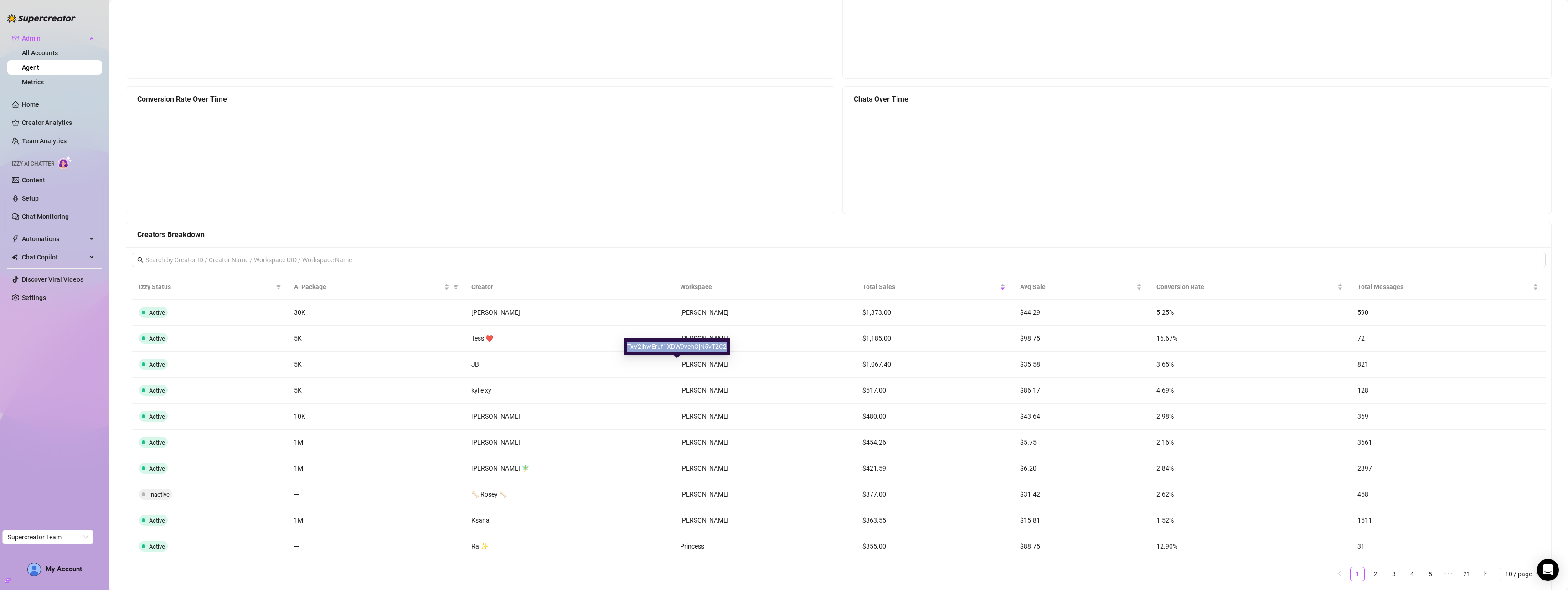
click at [677, 345] on div "TxV2jhwEruf1XDW9vehOjN5vT2C2" at bounding box center [677, 346] width 107 height 18
copy div "TxV2jhwEruf1XDW9vehOjN5vT2C2"
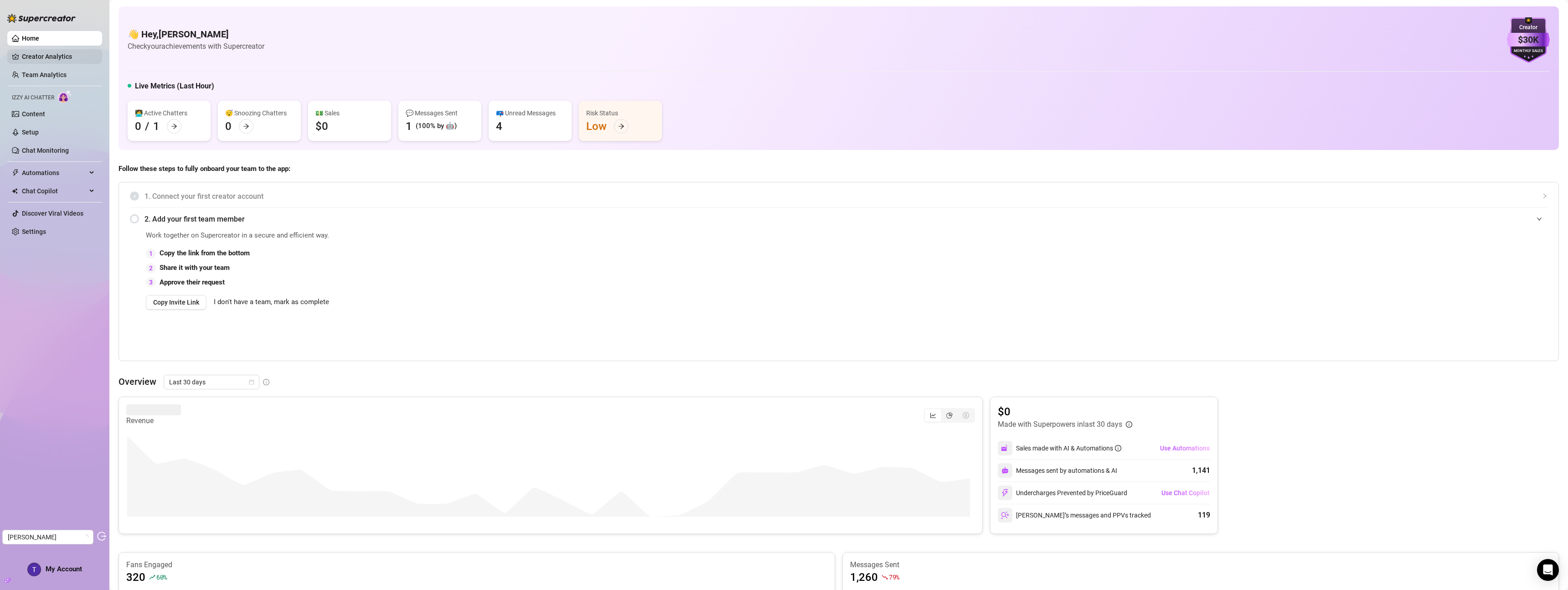
click at [60, 56] on link "Creator Analytics" at bounding box center [58, 57] width 73 height 15
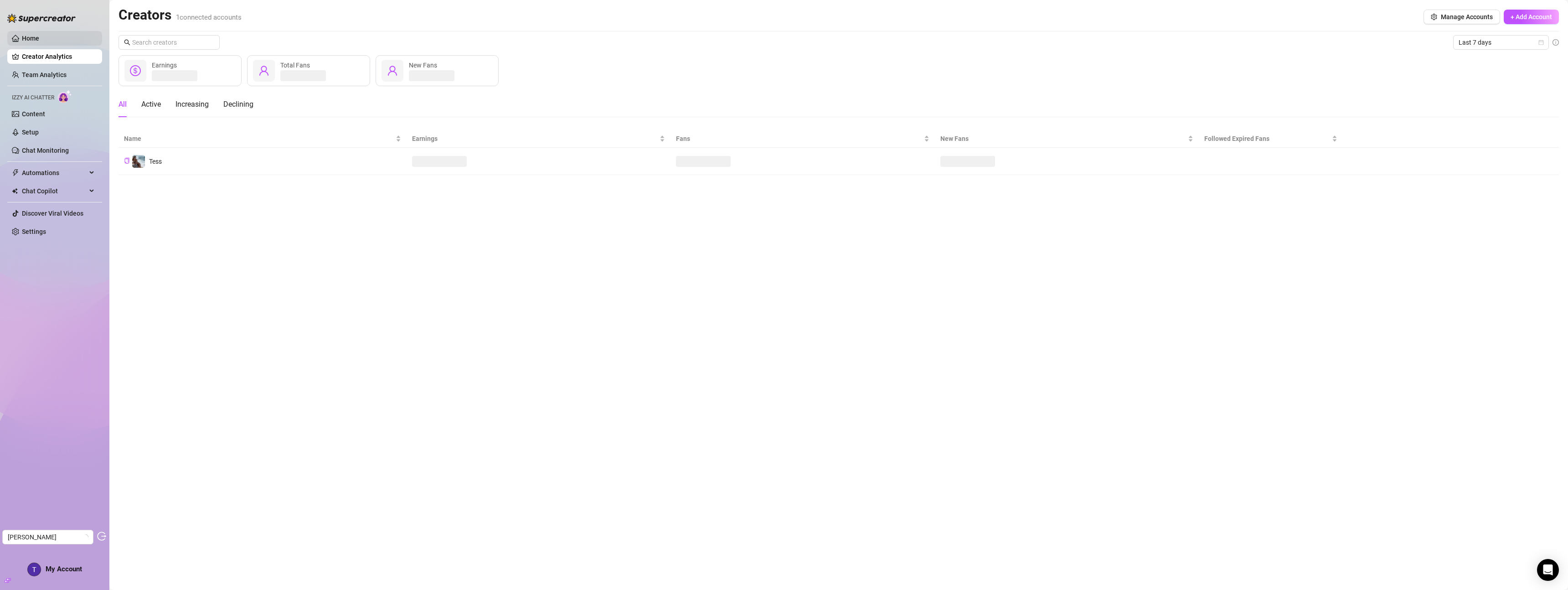
click at [39, 40] on link "Home" at bounding box center [30, 38] width 18 height 7
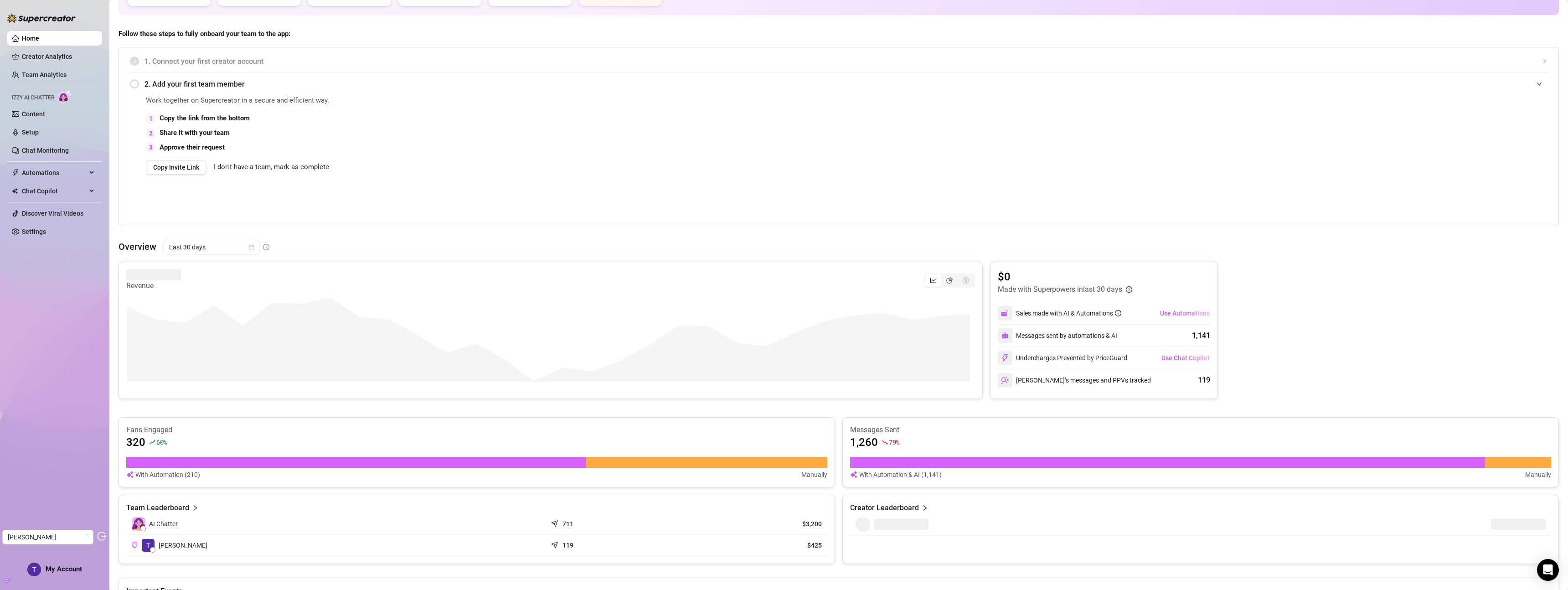
scroll to position [141, 0]
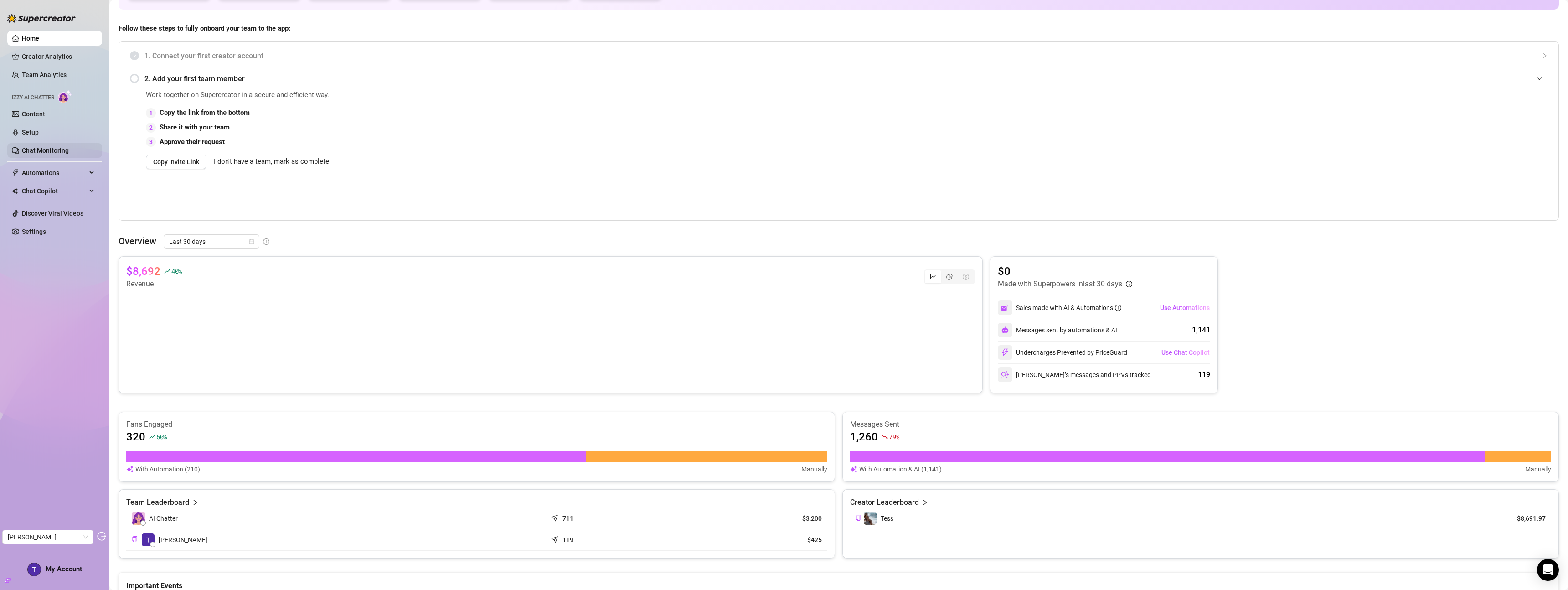
click at [59, 151] on link "Chat Monitoring" at bounding box center [45, 151] width 47 height 7
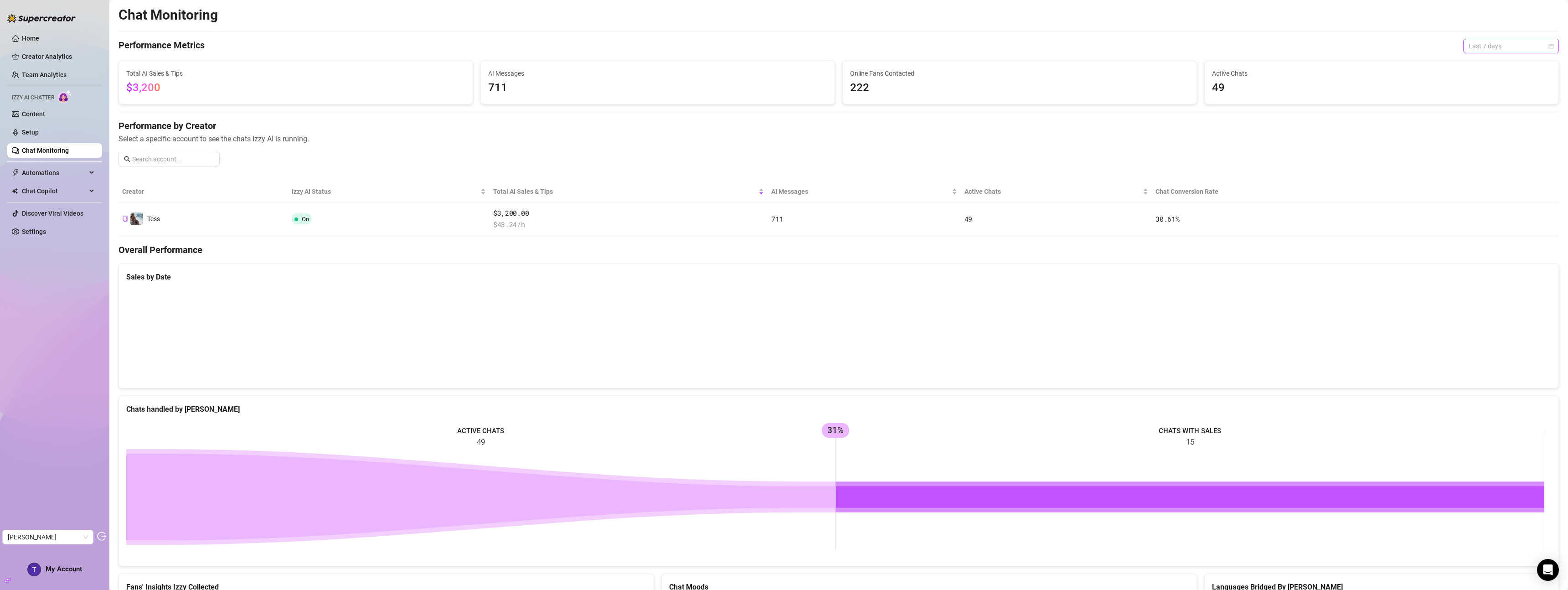
click at [1502, 45] on span "Last 7 days" at bounding box center [1511, 45] width 85 height 13
click at [1489, 98] on div "Last 30 days" at bounding box center [1504, 93] width 81 height 10
click at [509, 83] on span "711" at bounding box center [658, 88] width 339 height 18
click at [145, 85] on span "$3,200" at bounding box center [143, 88] width 34 height 13
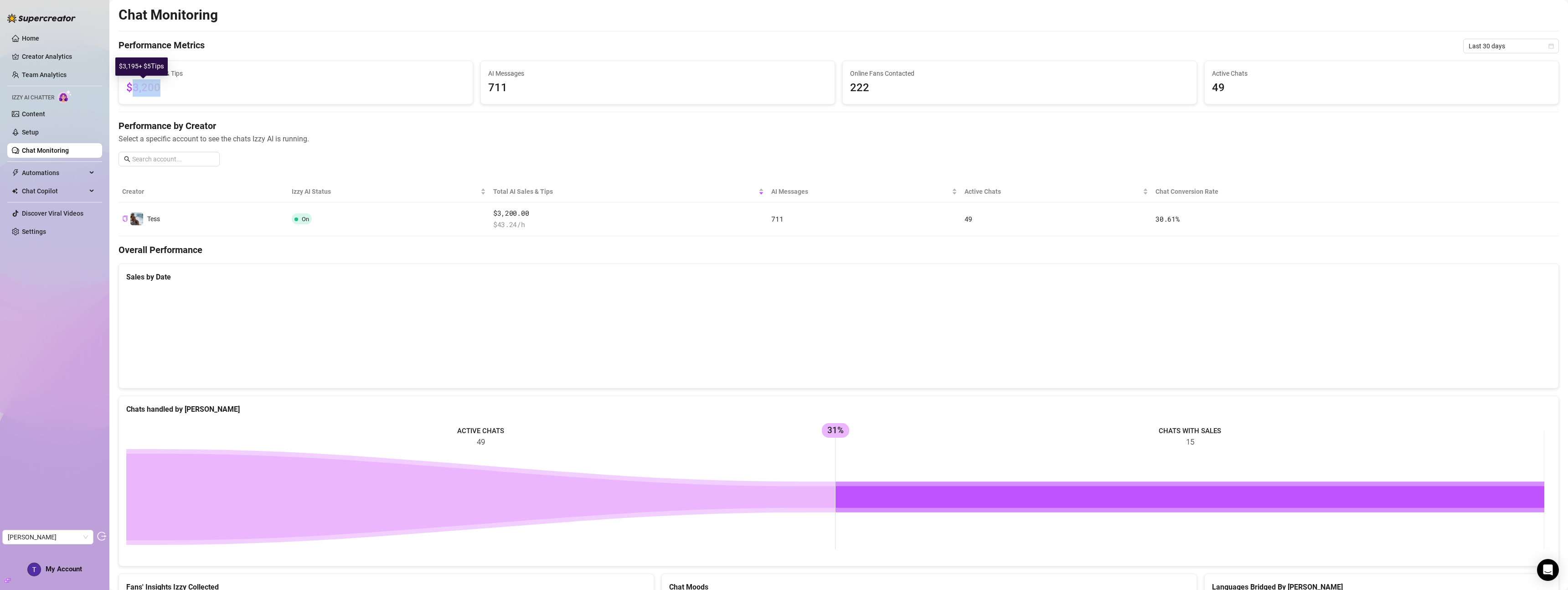
click at [145, 85] on span "$3,200" at bounding box center [143, 88] width 34 height 13
click at [28, 74] on link "Team Analytics" at bounding box center [44, 75] width 44 height 7
